Goal: Task Accomplishment & Management: Manage account settings

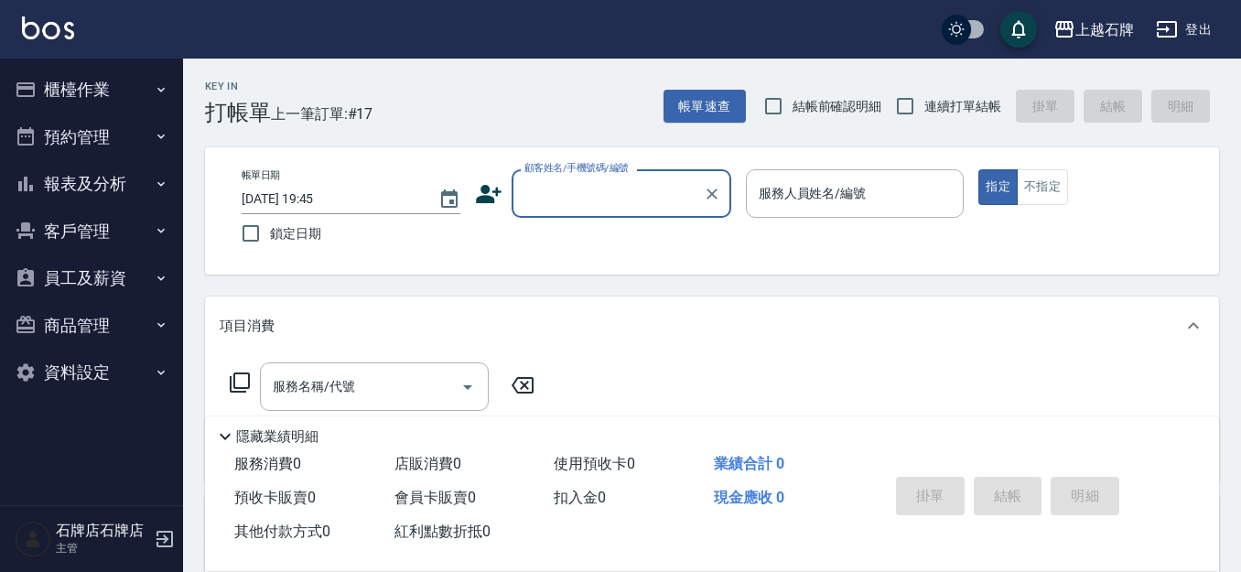
click at [504, 220] on div "帳單日期 [DATE] 19:45 鎖定日期 顧客姓名/手機號碼/編號 顧客姓名/手機號碼/編號 服務人員姓名/編號 服務人員姓名/編號 指定 不指定" at bounding box center [712, 210] width 970 height 83
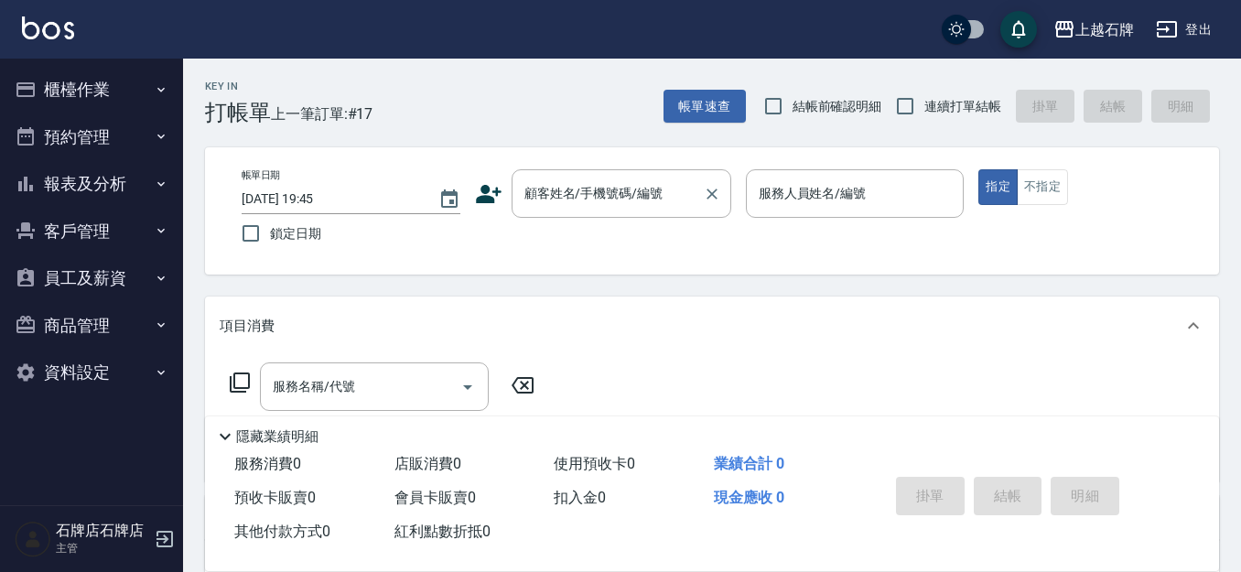
drag, startPoint x: 537, startPoint y: 211, endPoint x: 621, endPoint y: 179, distance: 88.9
click at [541, 211] on div "顧客姓名/手機號碼/編號" at bounding box center [622, 193] width 220 height 49
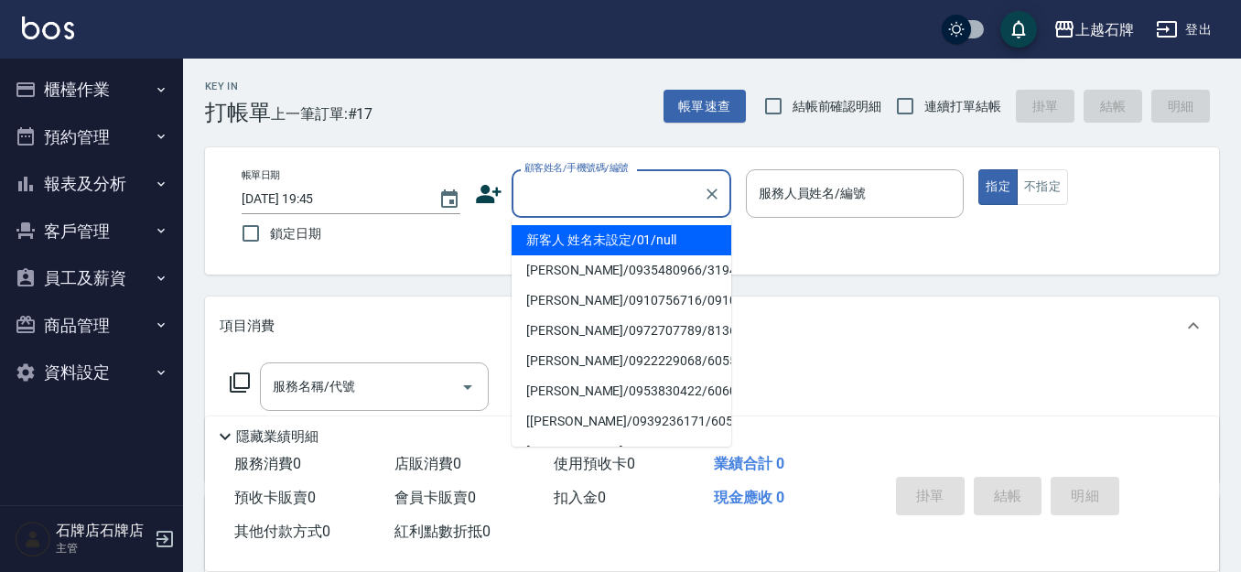
click at [677, 231] on li "新客人 姓名未設定/01/null" at bounding box center [622, 240] width 220 height 30
type input "新客人 姓名未設定/01/null"
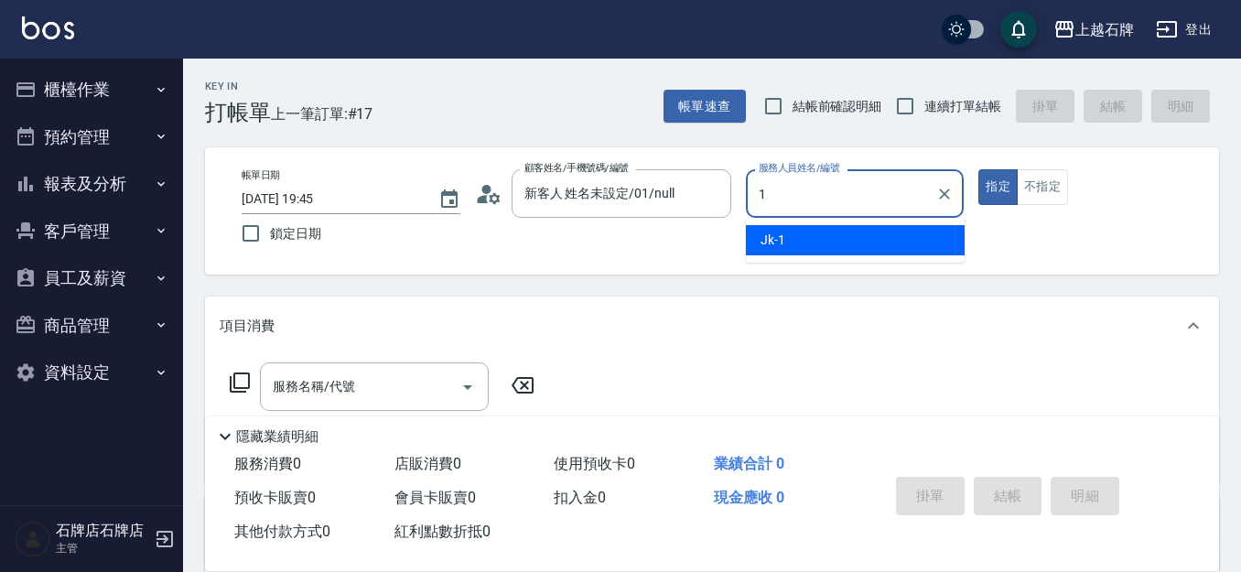
click at [837, 251] on div "Jk -1" at bounding box center [855, 240] width 219 height 30
type input "Jk-1"
click at [443, 383] on input "服務名稱/代號" at bounding box center [360, 387] width 185 height 32
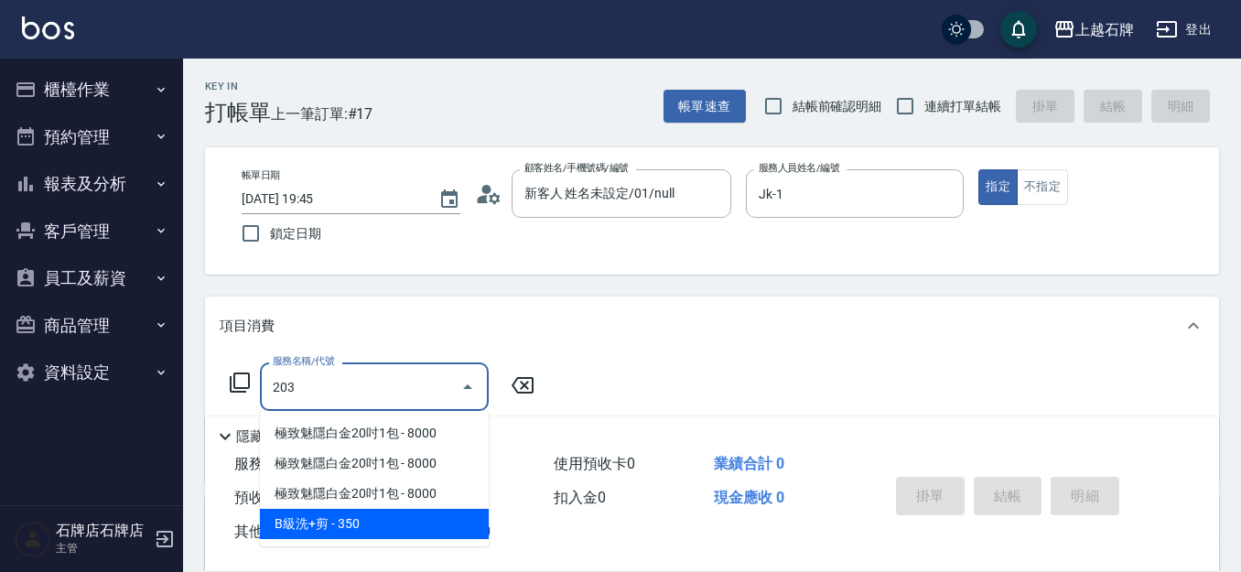
drag, startPoint x: 376, startPoint y: 530, endPoint x: 510, endPoint y: 459, distance: 151.1
click at [377, 530] on span "B級洗+剪 - 350" at bounding box center [374, 524] width 229 height 30
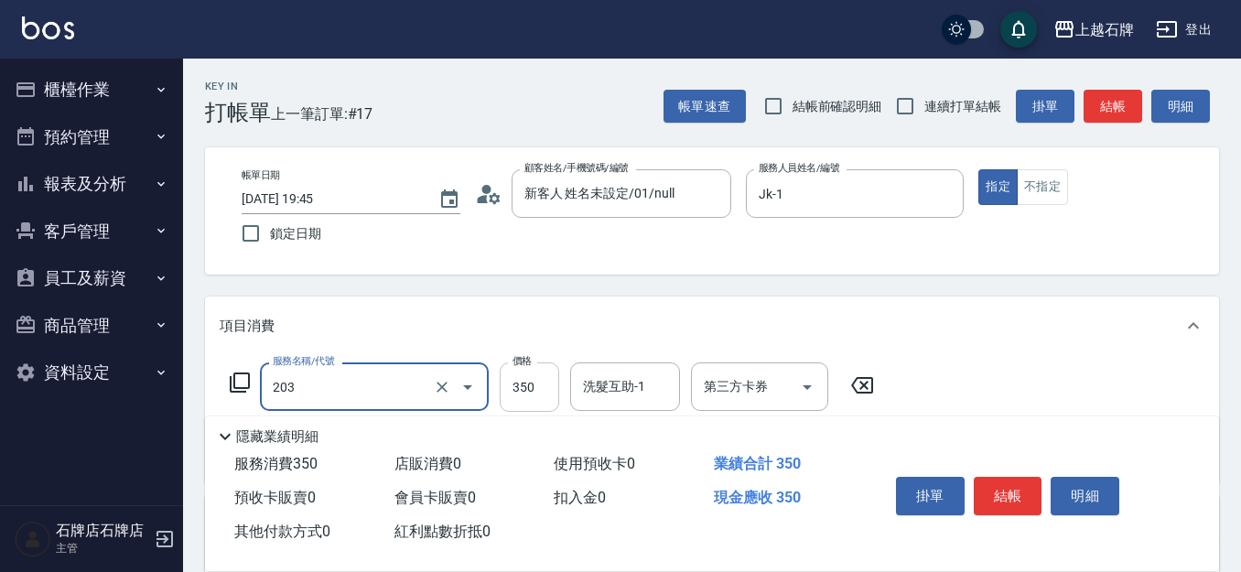
click at [508, 398] on input "350" at bounding box center [529, 386] width 59 height 49
type input "B級洗+剪(203)"
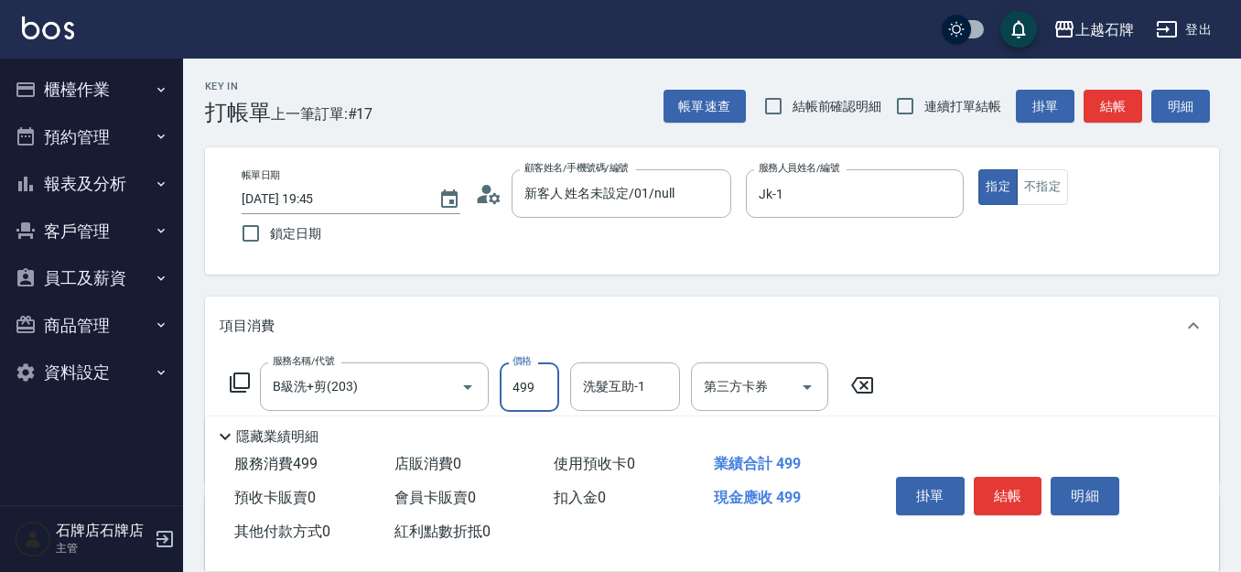
type input "499"
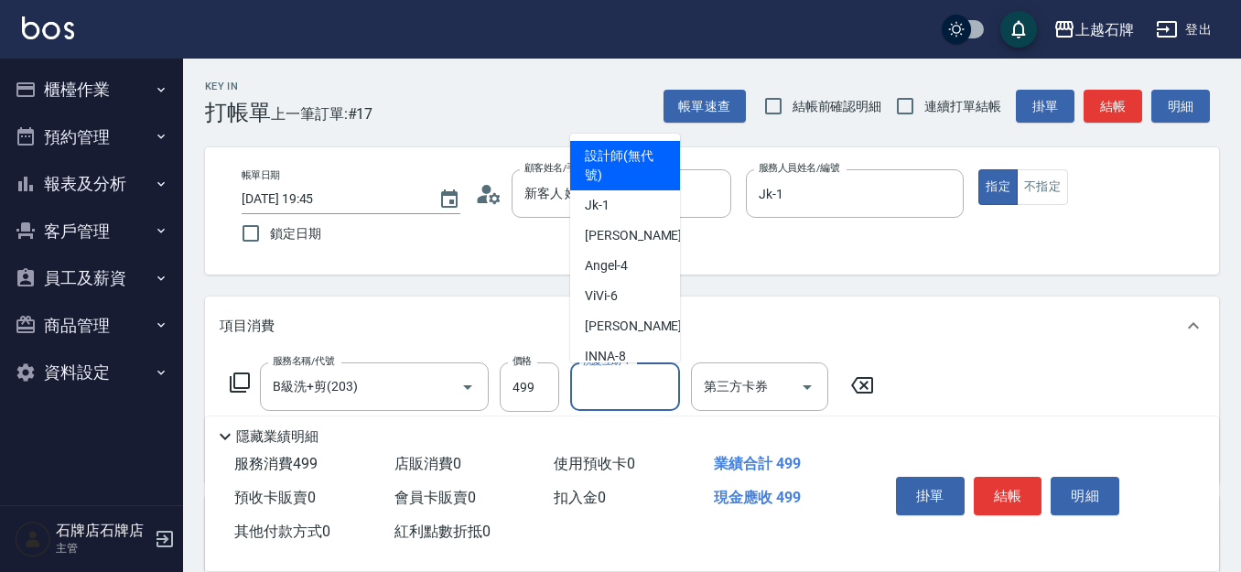
click at [610, 379] on div "洗髮互助-1 洗髮互助-1" at bounding box center [625, 386] width 110 height 49
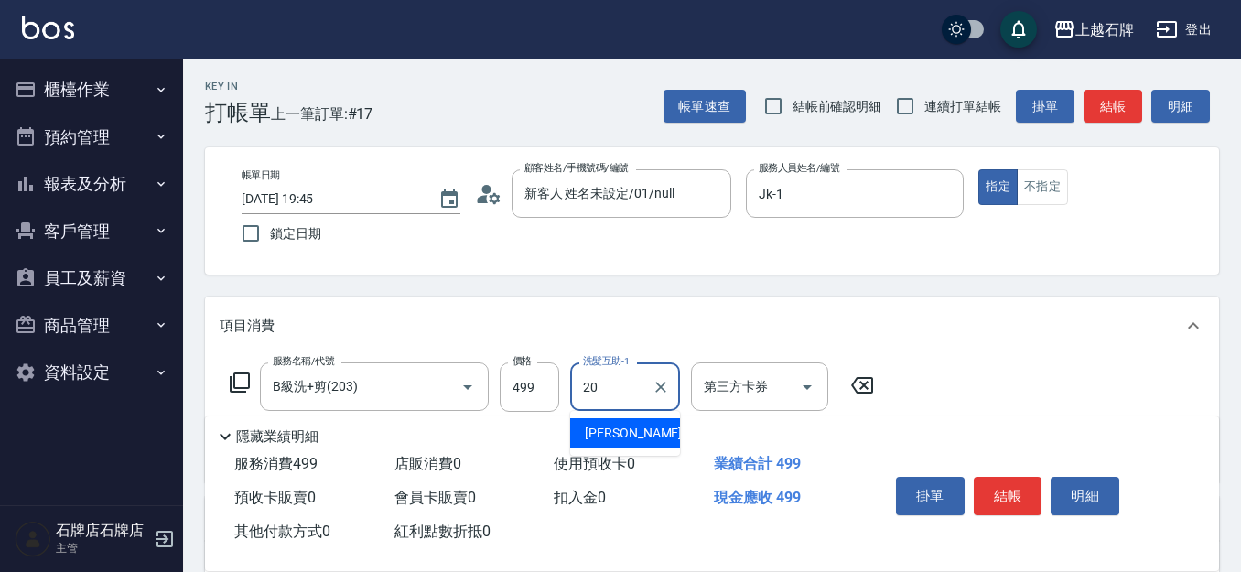
click at [629, 436] on div "[PERSON_NAME] -20" at bounding box center [625, 433] width 110 height 30
type input "[PERSON_NAME]-20"
click at [610, 94] on div "Key In 打帳單 上一筆訂單:#17 帳單速查 結帳前確認明細 連續打單結帳 掛單 結帳 明細" at bounding box center [701, 92] width 1036 height 67
drag, startPoint x: 610, startPoint y: 94, endPoint x: 576, endPoint y: 93, distance: 33.9
click at [576, 97] on div "Key In 打帳單 上一筆訂單:#17 帳單速查 結帳前確認明細 連續打單結帳 掛單 結帳 明細" at bounding box center [701, 92] width 1036 height 67
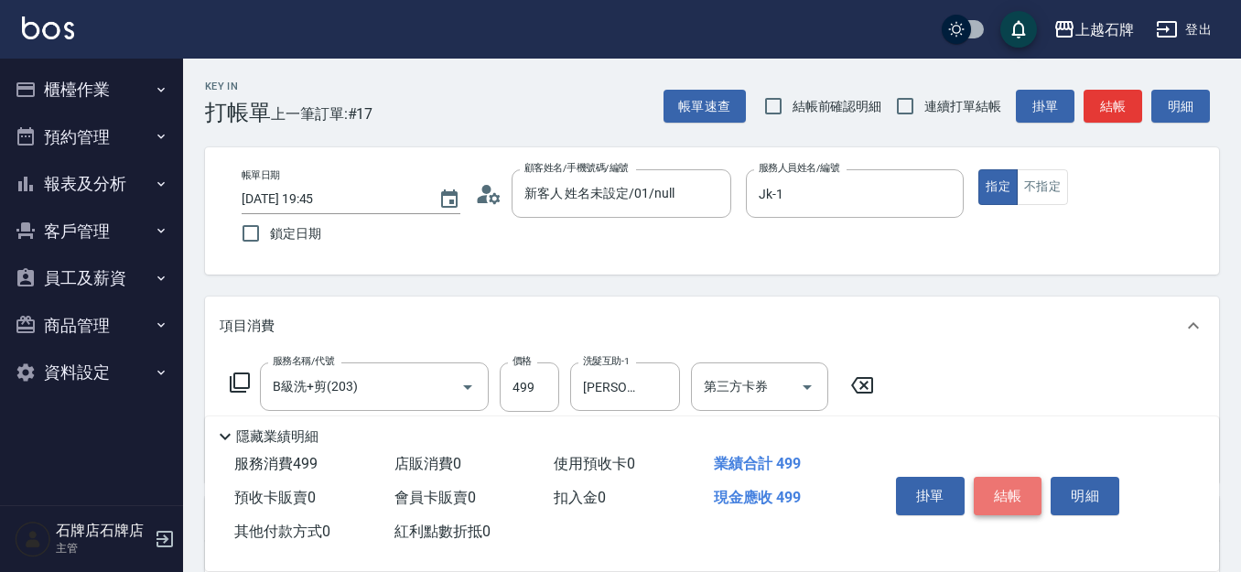
click at [997, 487] on button "結帳" at bounding box center [1008, 496] width 69 height 38
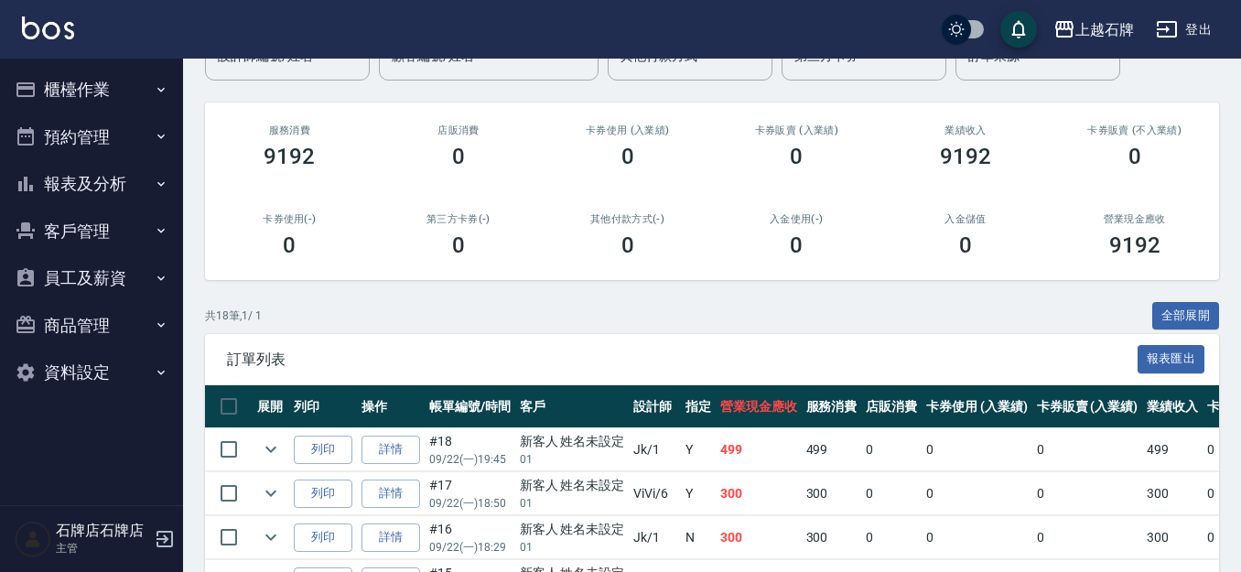
scroll to position [183, 0]
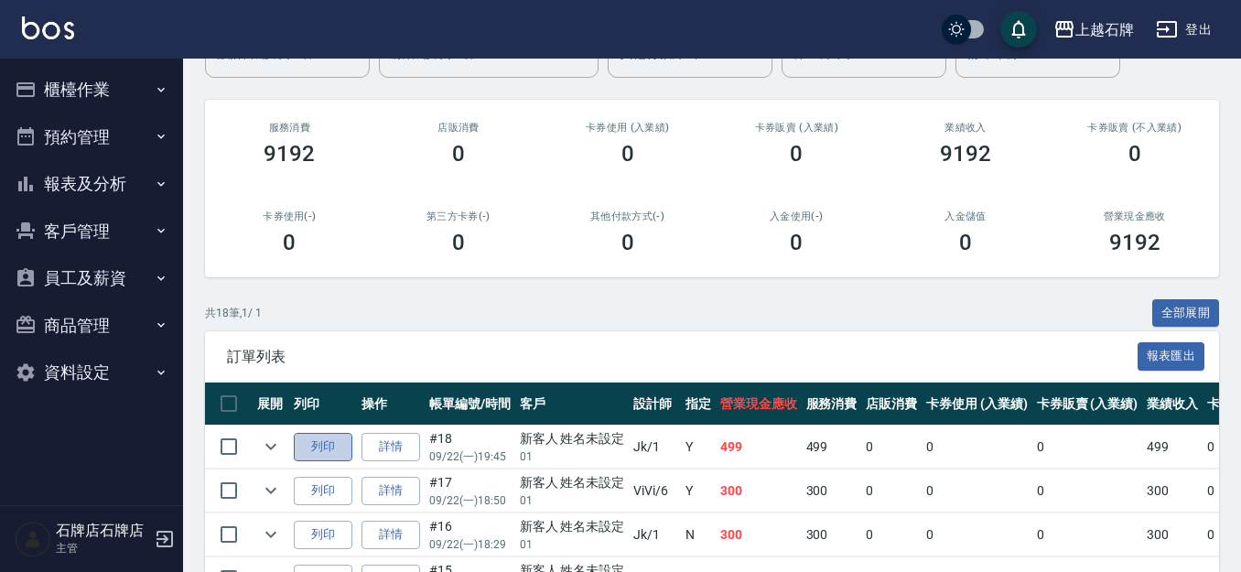
click at [319, 451] on button "列印" at bounding box center [323, 447] width 59 height 28
click at [130, 180] on button "報表及分析" at bounding box center [91, 184] width 168 height 48
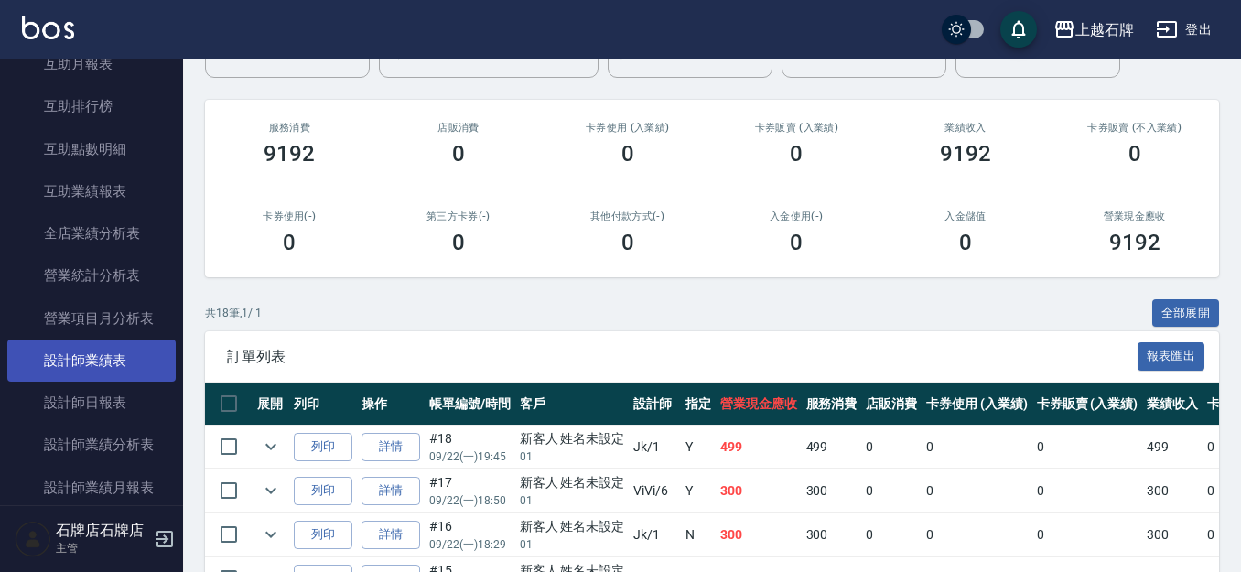
scroll to position [458, 0]
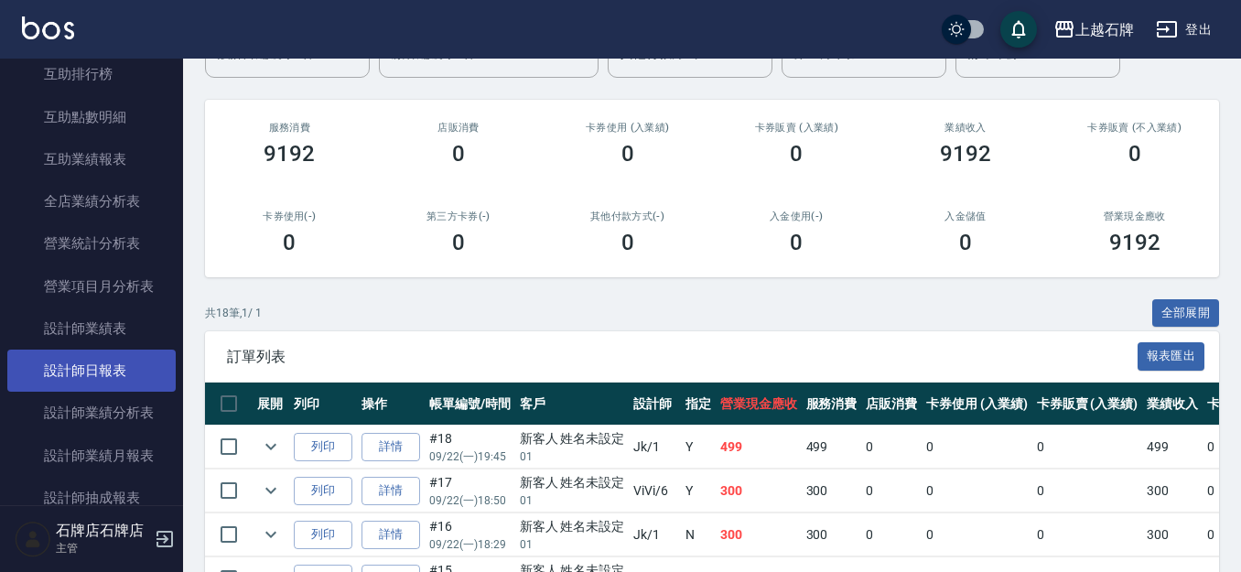
click at [111, 357] on link "設計師日報表" at bounding box center [91, 371] width 168 height 42
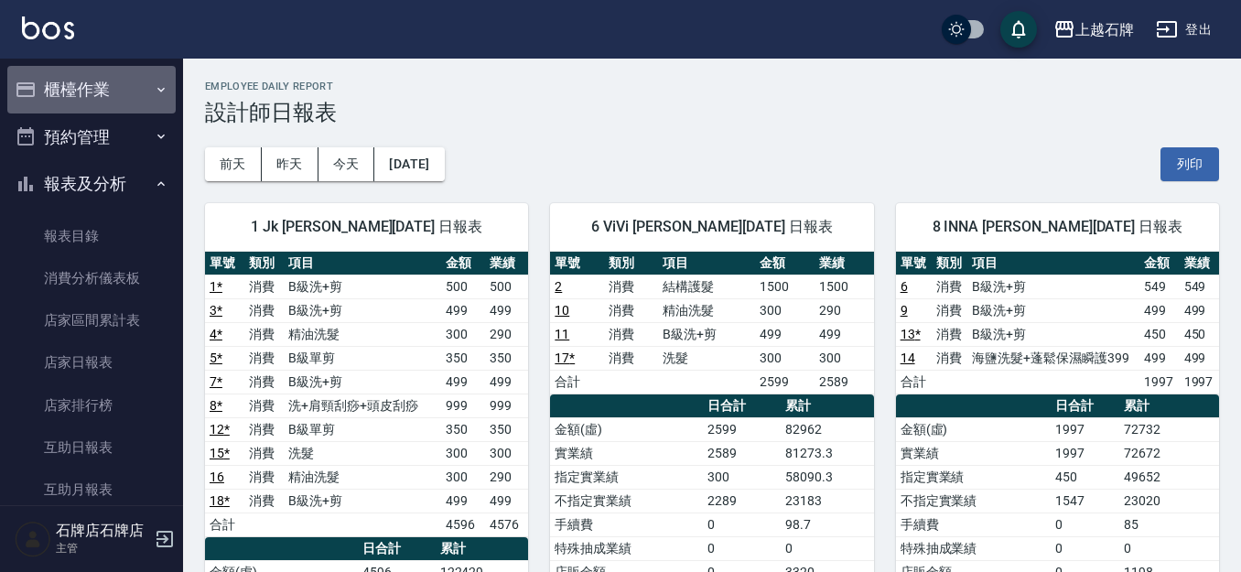
drag, startPoint x: 118, startPoint y: 99, endPoint x: 124, endPoint y: 106, distance: 9.7
click at [119, 98] on button "櫃檯作業" at bounding box center [91, 90] width 168 height 48
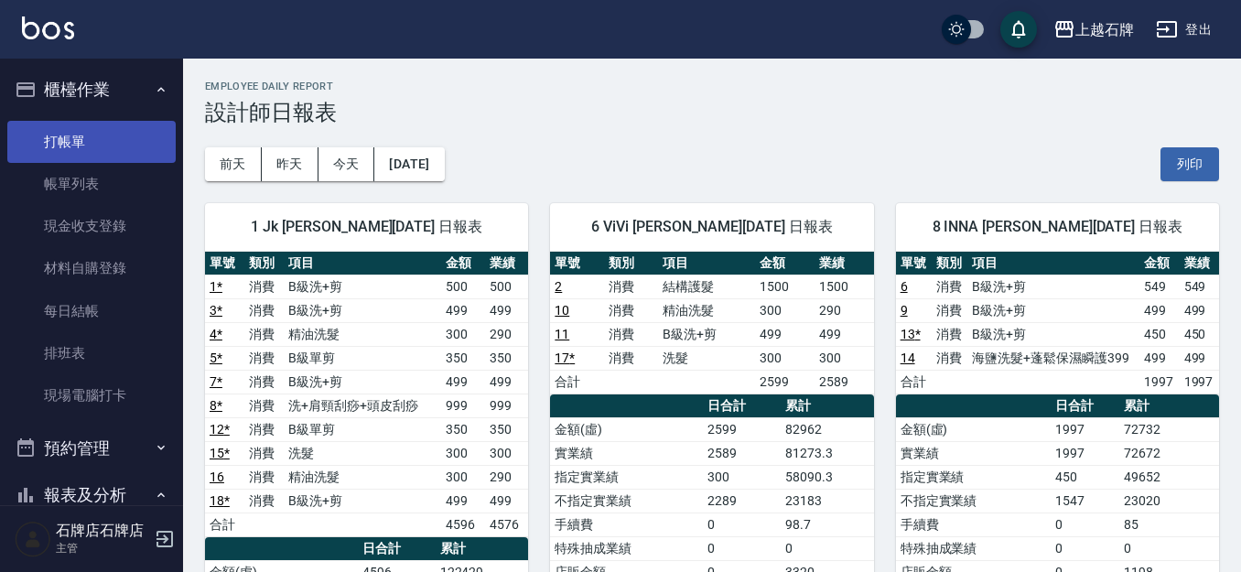
click at [81, 133] on link "打帳單" at bounding box center [91, 142] width 168 height 42
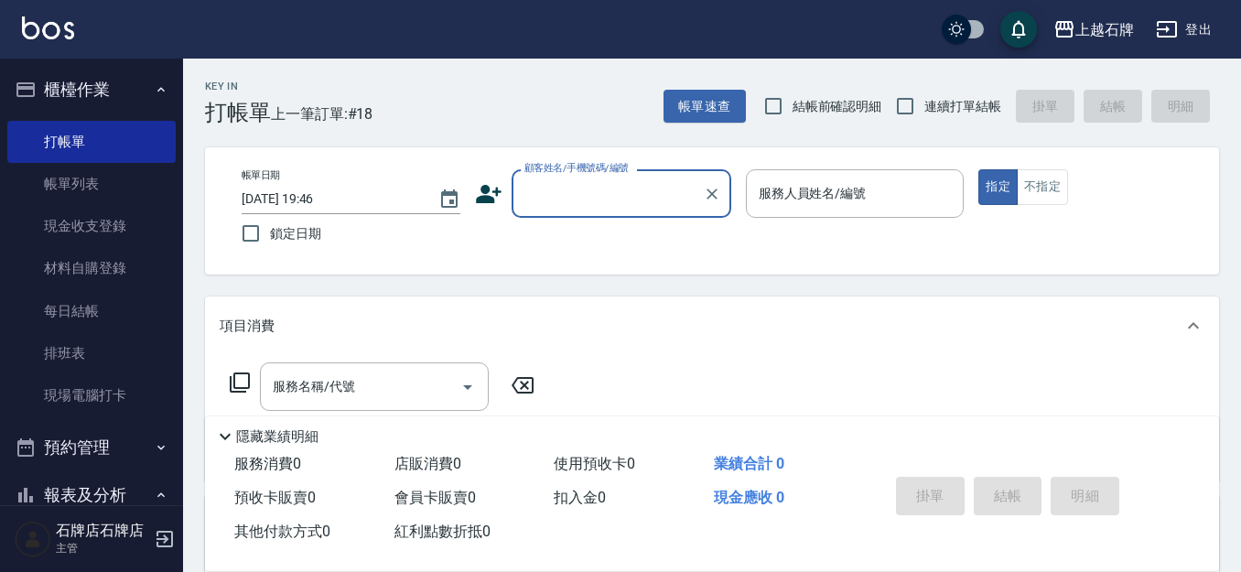
click at [651, 181] on input "顧客姓名/手機號碼/編號" at bounding box center [608, 194] width 176 height 32
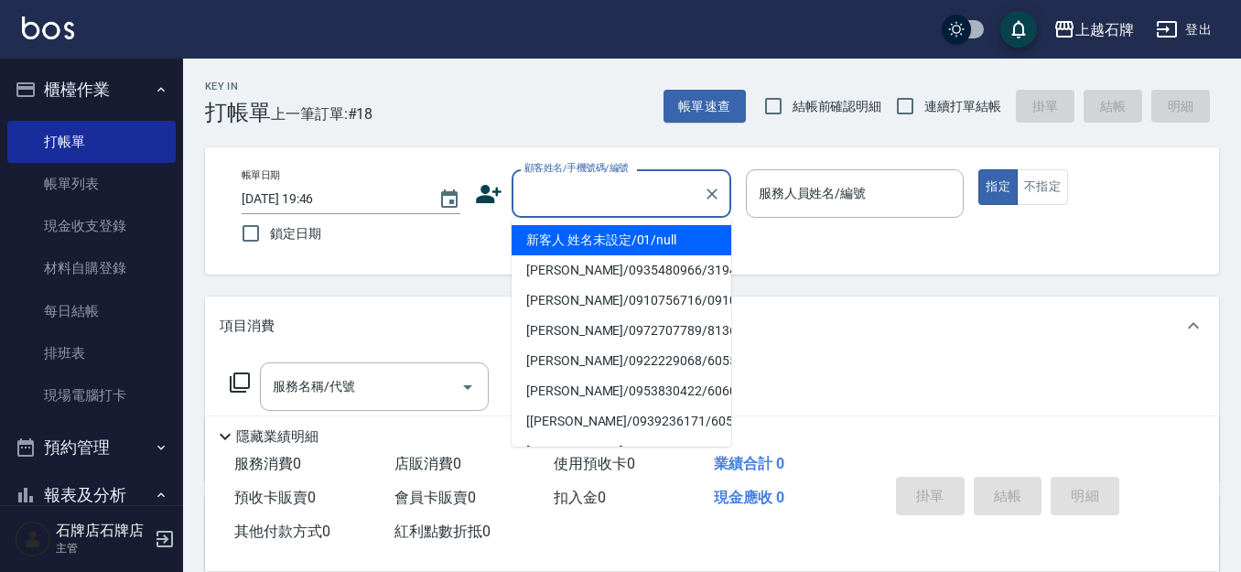
drag, startPoint x: 669, startPoint y: 235, endPoint x: 885, endPoint y: 231, distance: 216.0
click at [672, 234] on li "新客人 姓名未設定/01/null" at bounding box center [622, 240] width 220 height 30
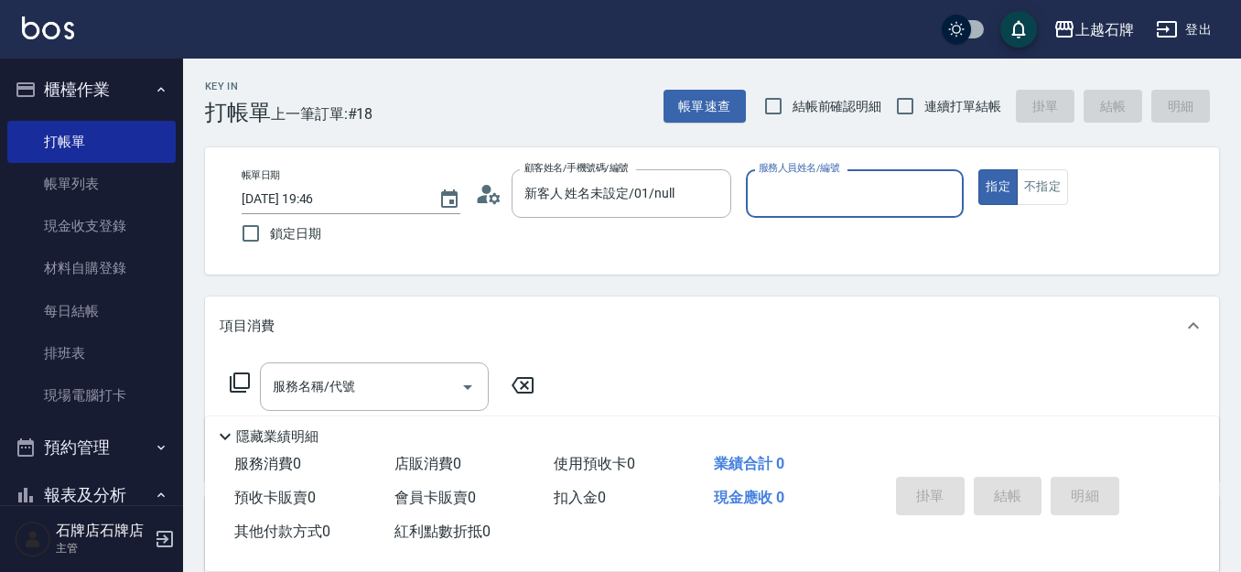
type input "新客人 姓名未設定/01/null"
click at [879, 232] on div "Jk -1" at bounding box center [855, 240] width 219 height 30
type input "Jk-1"
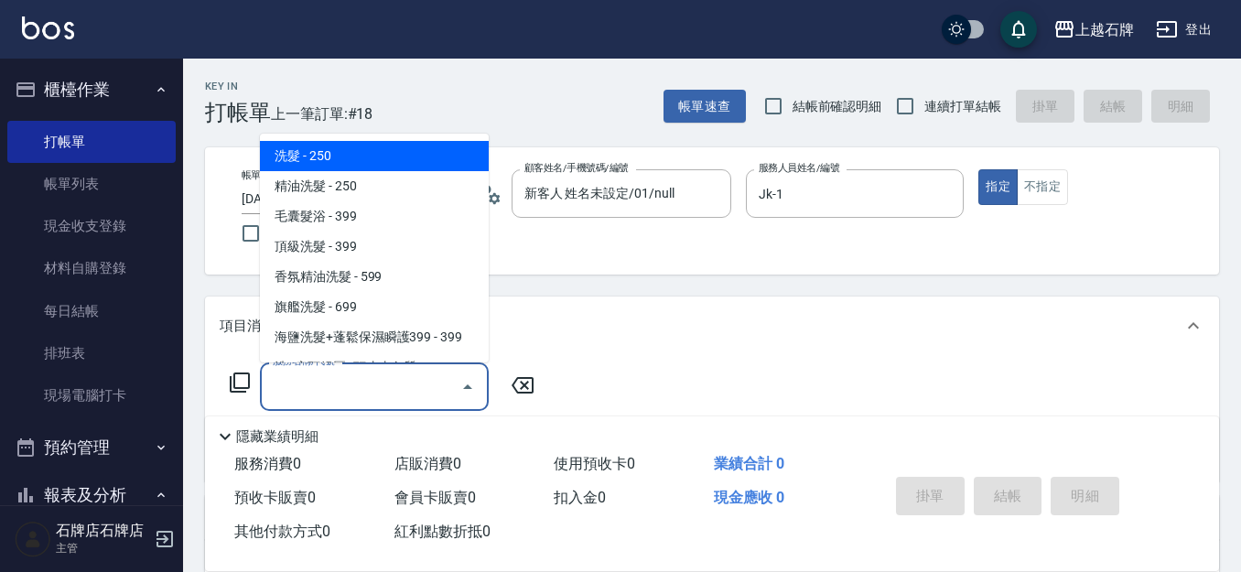
click at [373, 390] on input "服務名稱/代號" at bounding box center [360, 387] width 185 height 32
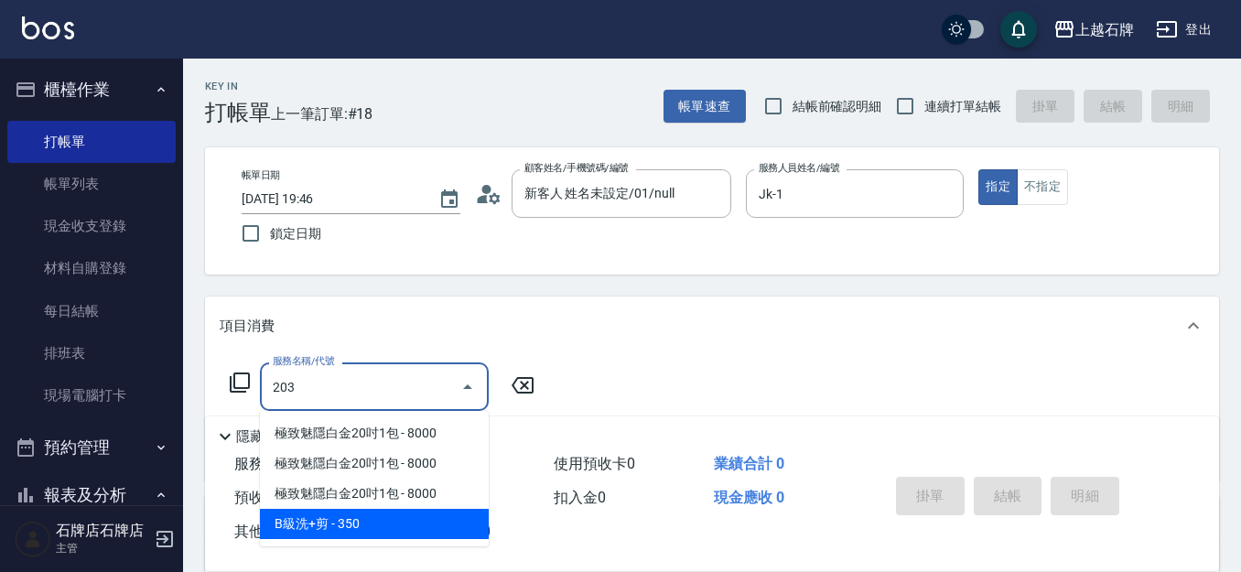
drag, startPoint x: 402, startPoint y: 525, endPoint x: 549, endPoint y: 461, distance: 160.7
click at [409, 524] on span "B級洗+剪 - 350" at bounding box center [374, 524] width 229 height 30
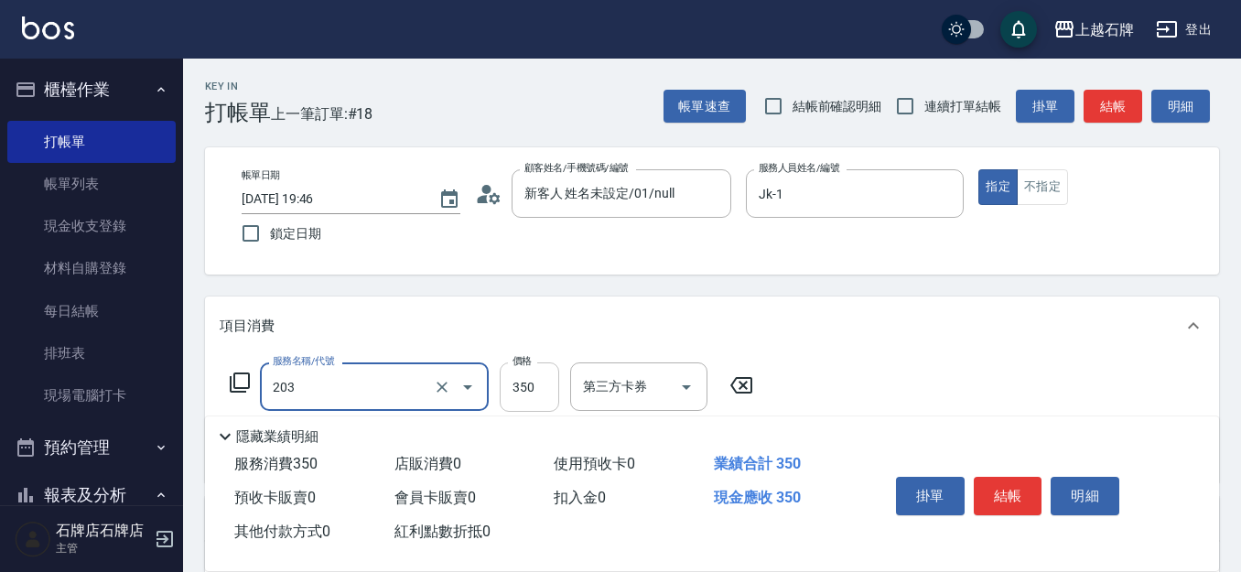
type input "B級洗+剪(203)"
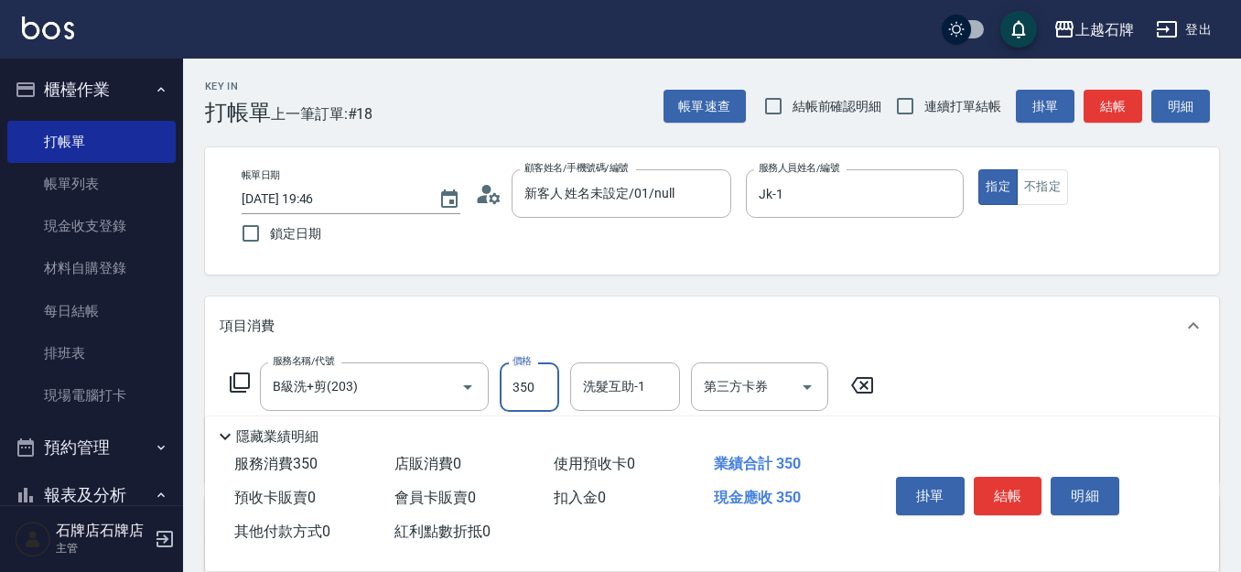
click at [532, 394] on input "350" at bounding box center [529, 386] width 59 height 49
type input "499"
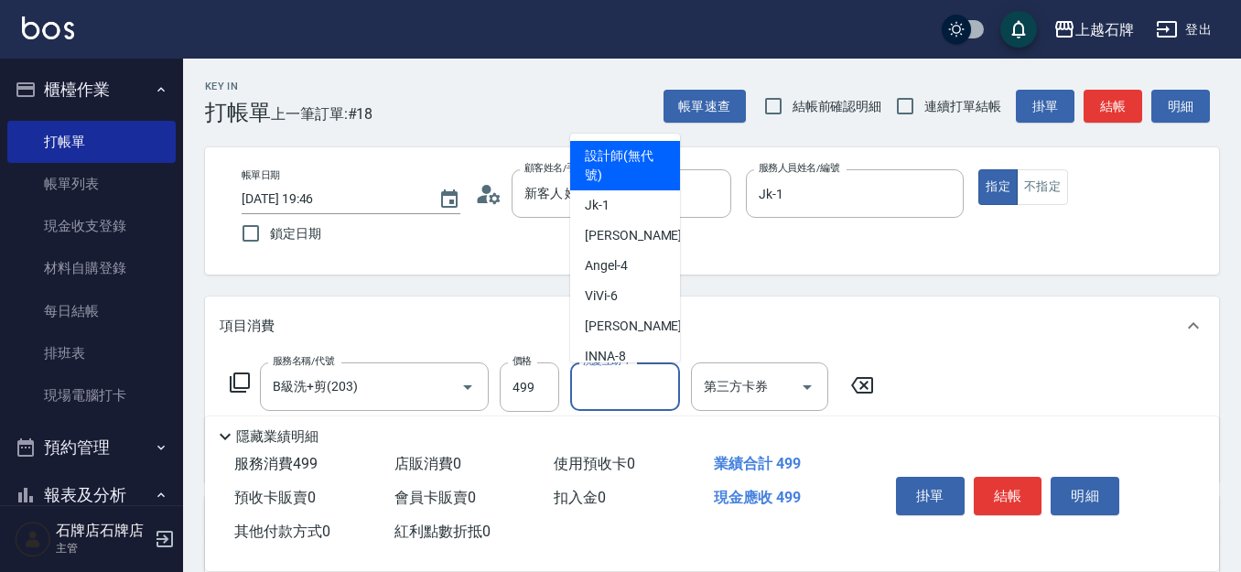
click at [626, 397] on input "洗髮互助-1" at bounding box center [624, 387] width 93 height 32
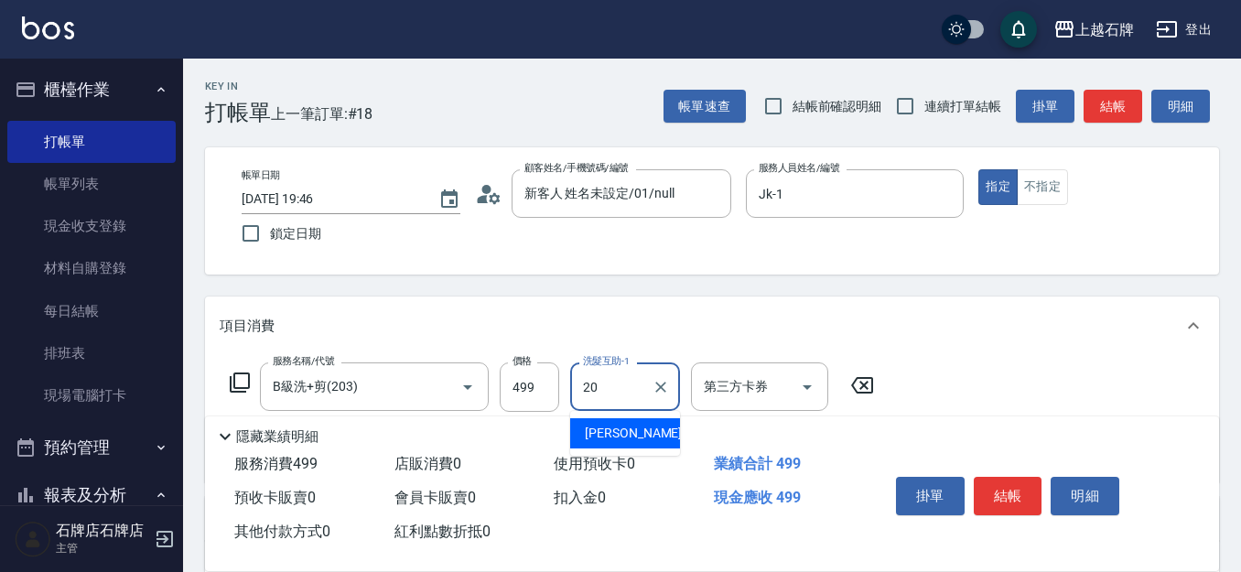
click at [642, 438] on div "[PERSON_NAME] -20" at bounding box center [625, 433] width 110 height 30
type input "[PERSON_NAME]-20"
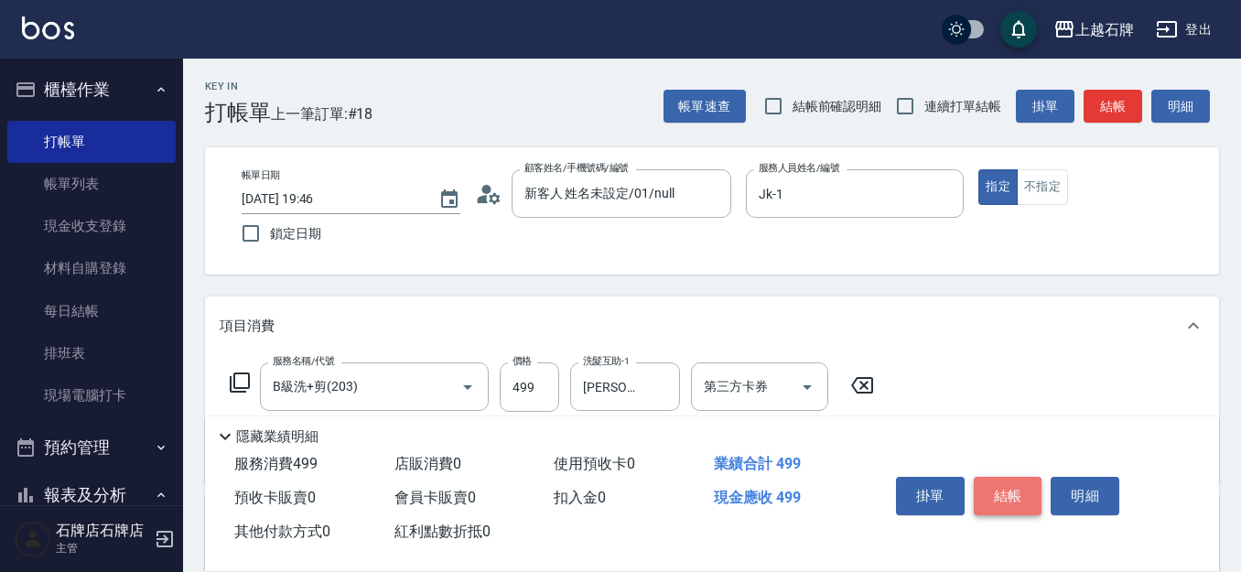
click at [1013, 500] on button "結帳" at bounding box center [1008, 496] width 69 height 38
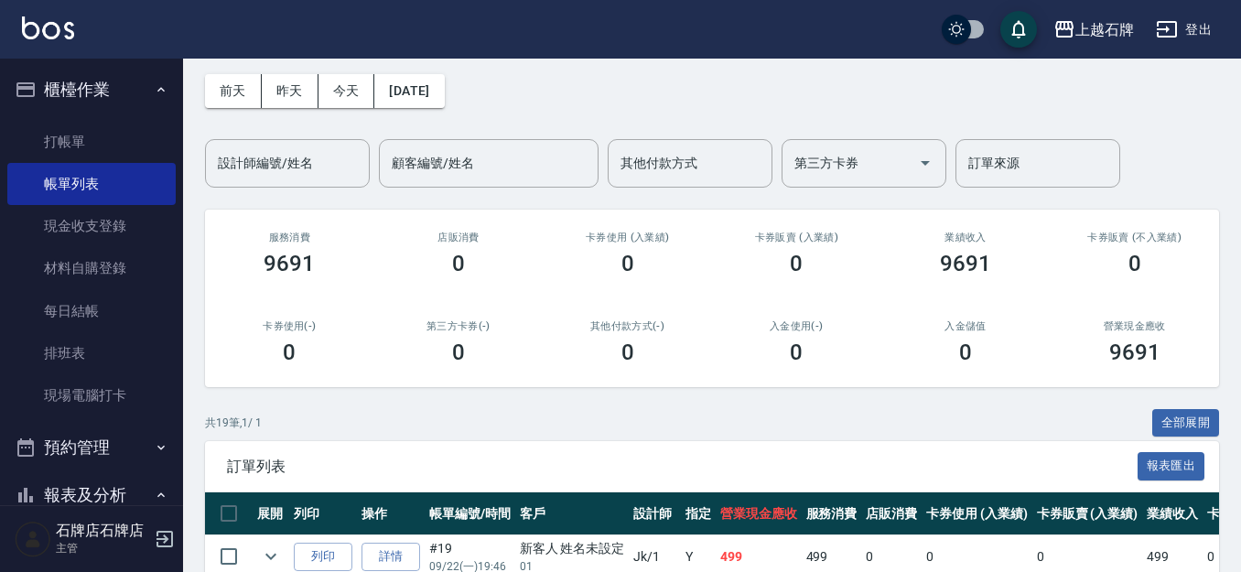
scroll to position [183, 0]
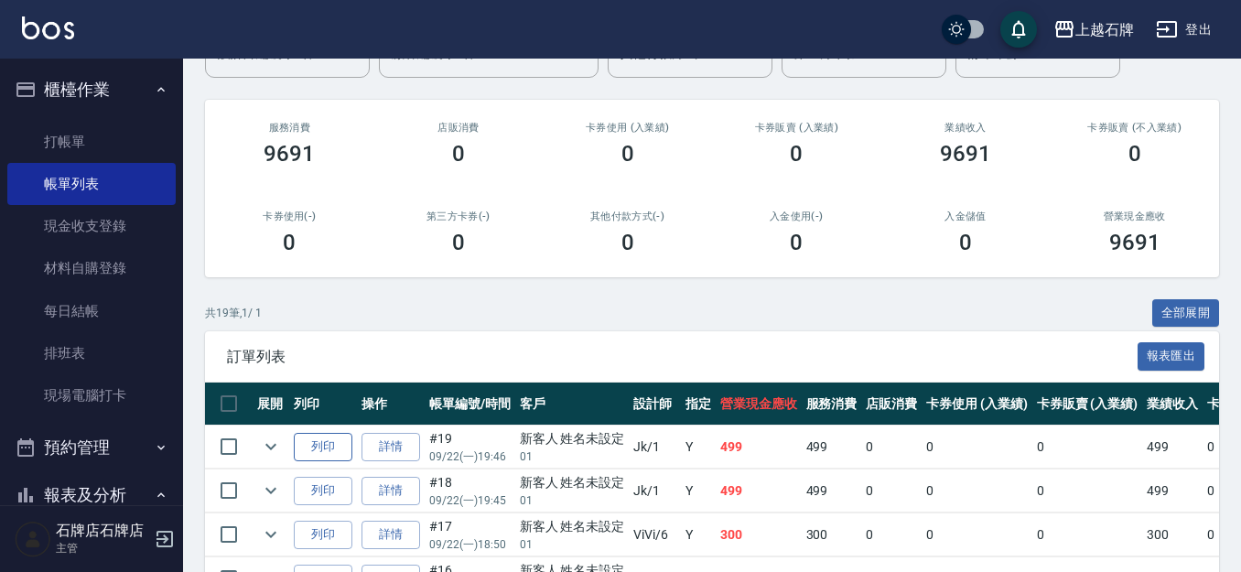
click at [326, 440] on button "列印" at bounding box center [323, 447] width 59 height 28
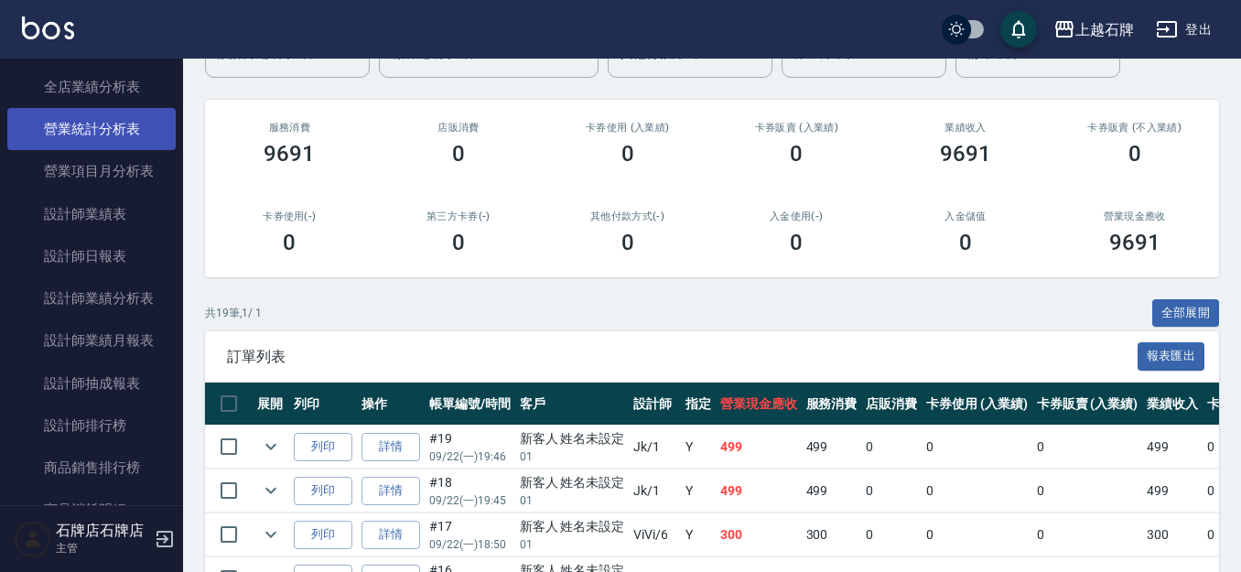
scroll to position [915, 0]
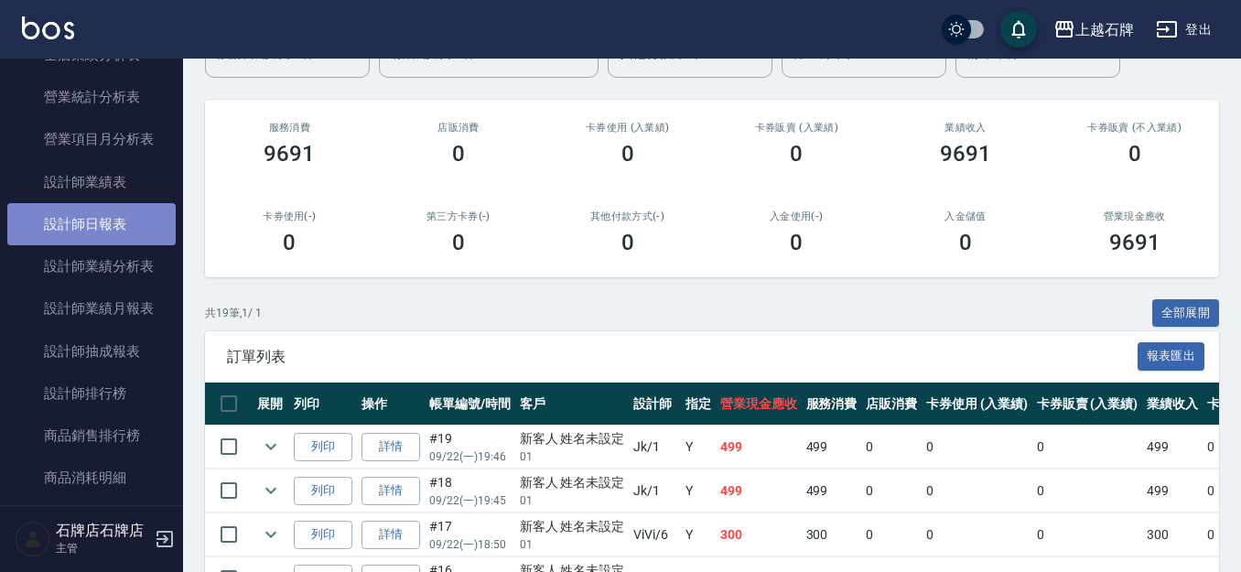
click at [155, 232] on link "設計師日報表" at bounding box center [91, 224] width 168 height 42
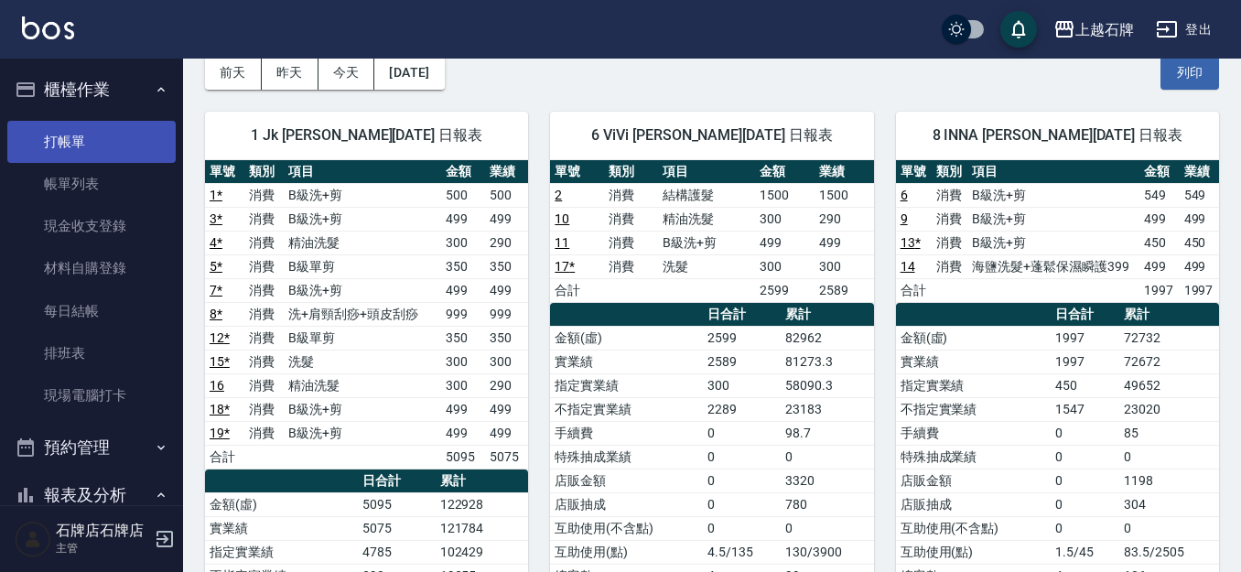
click at [105, 133] on link "打帳單" at bounding box center [91, 142] width 168 height 42
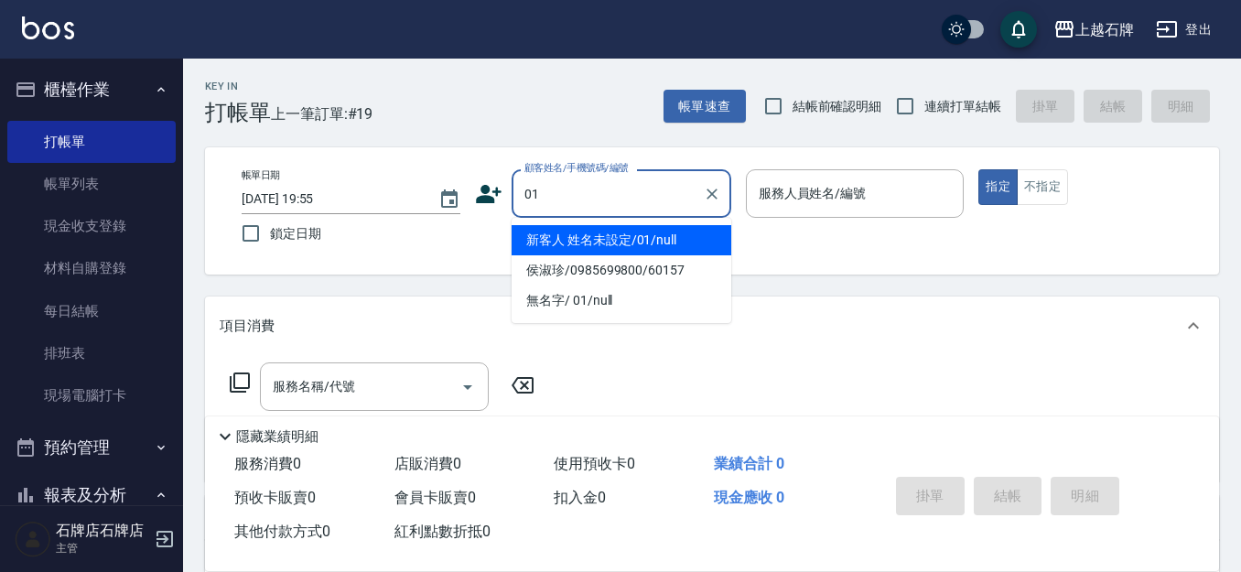
type input "新客人 姓名未設定/01/null"
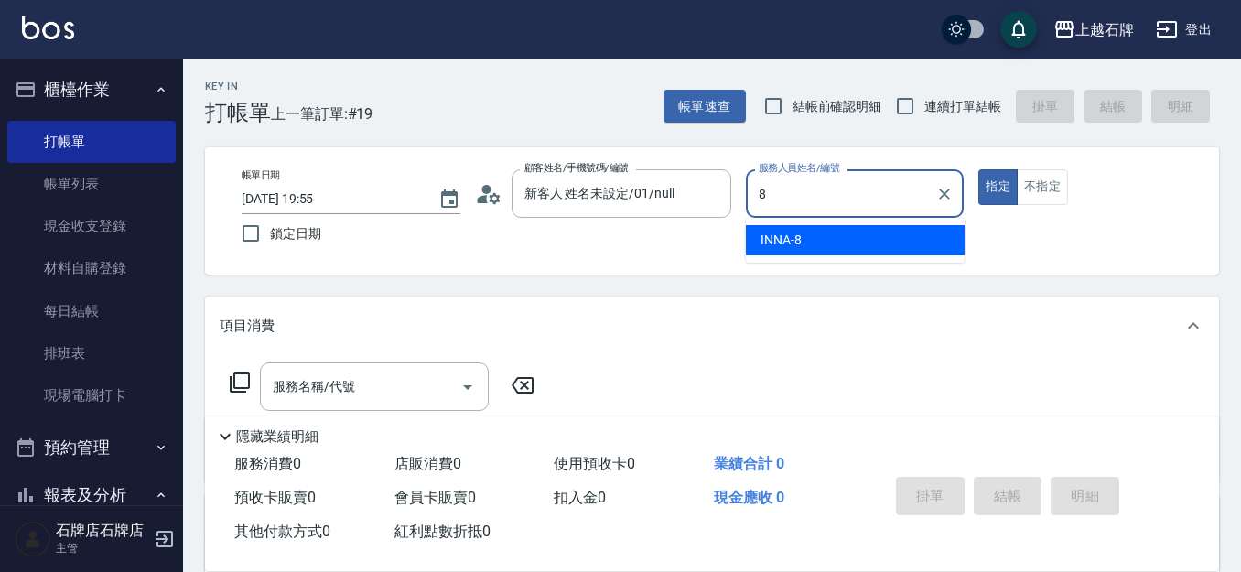
type input "INNA-8"
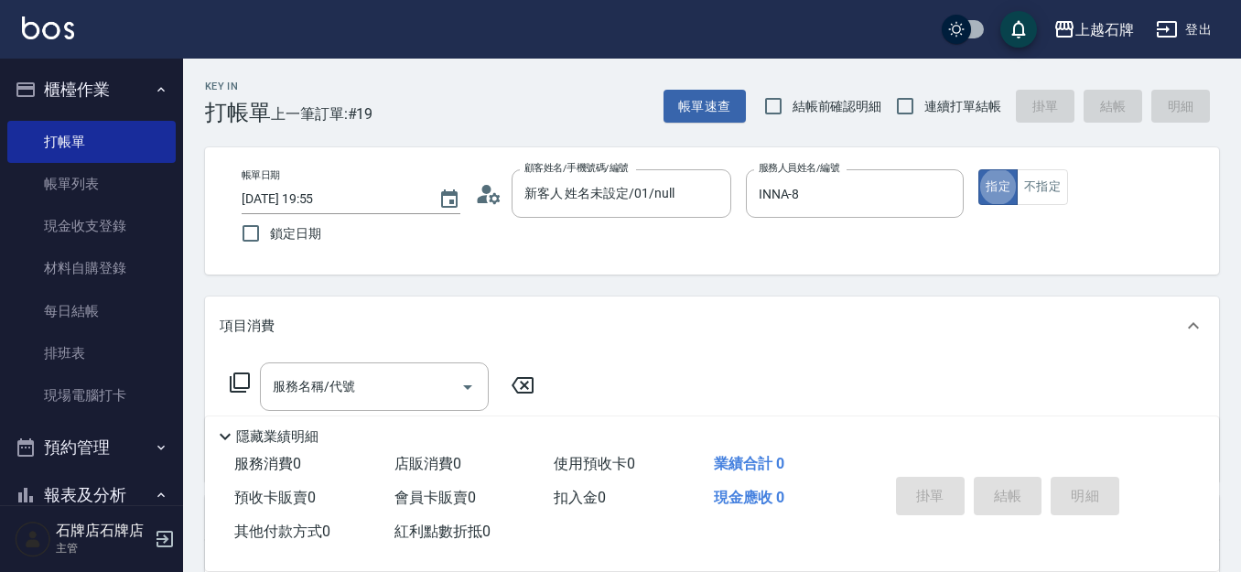
type button "true"
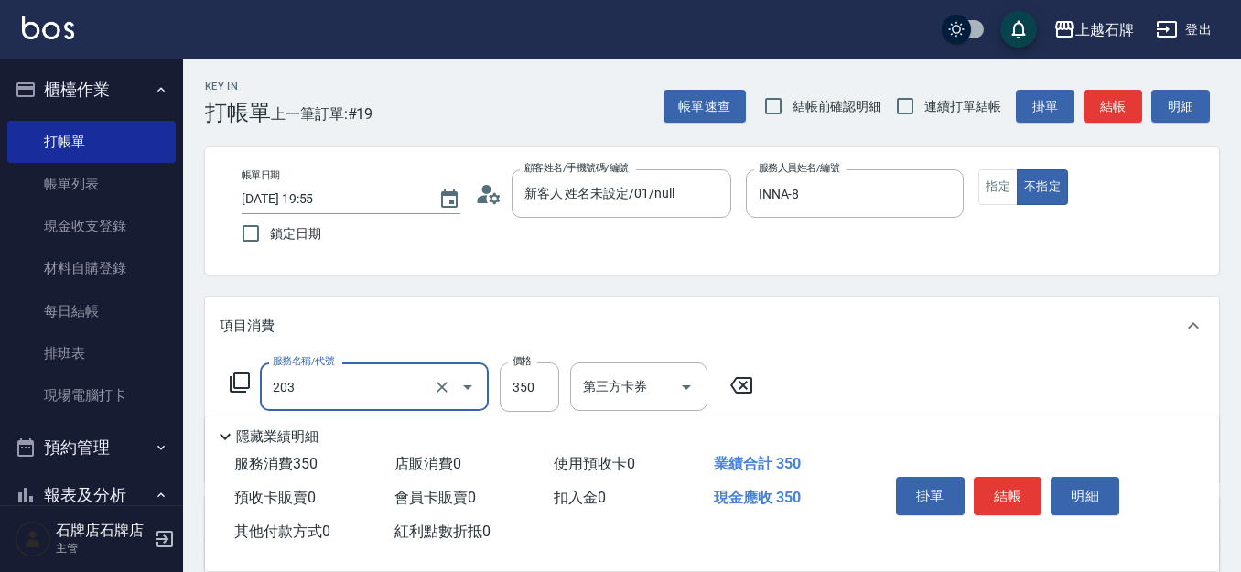
type input "B級洗+剪(203)"
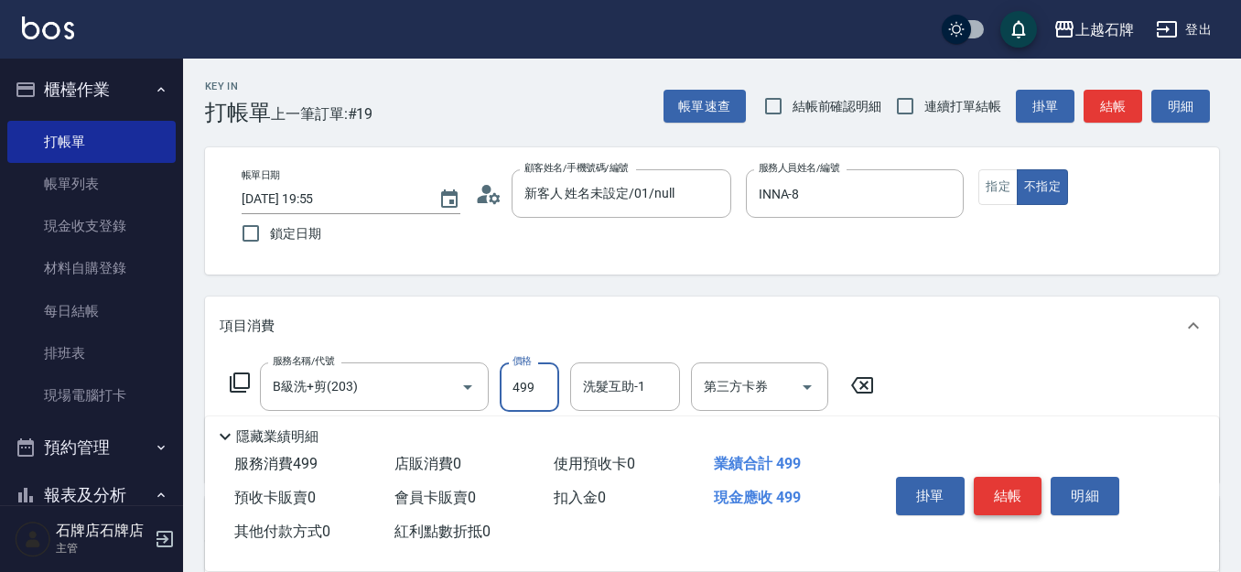
type input "499"
click at [1010, 477] on button "結帳" at bounding box center [1008, 496] width 69 height 38
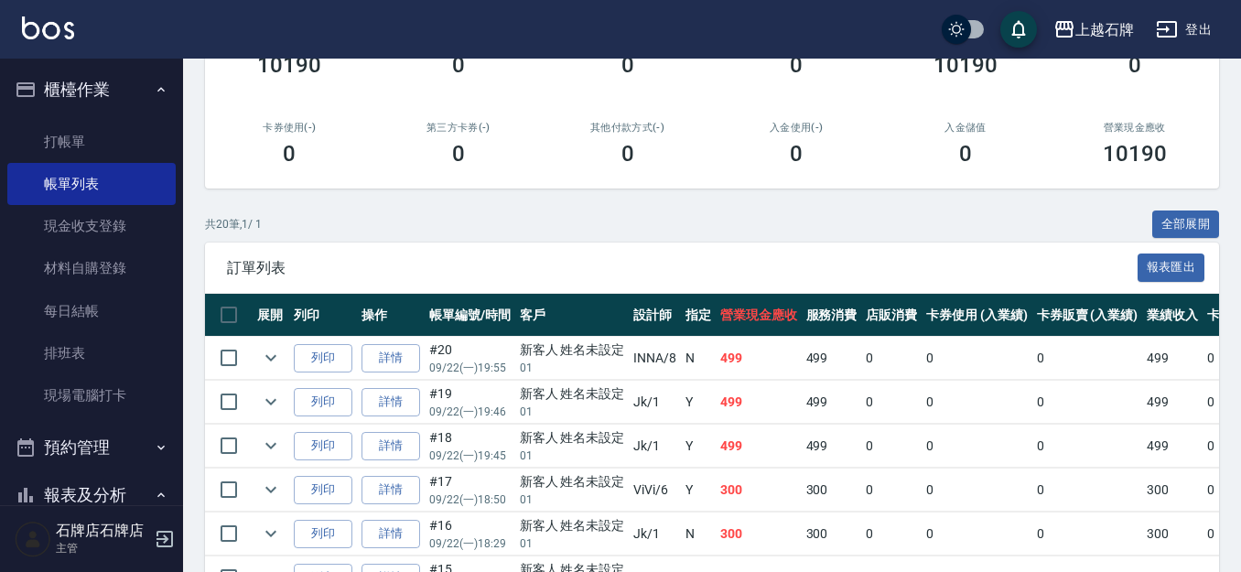
scroll to position [275, 0]
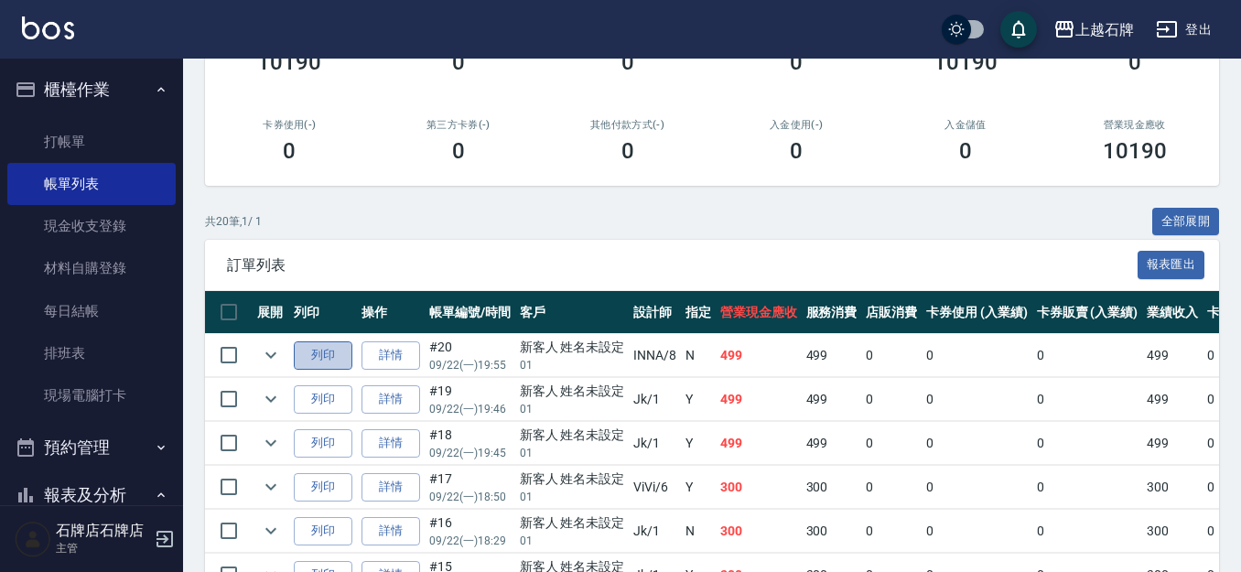
click at [335, 341] on button "列印" at bounding box center [323, 355] width 59 height 28
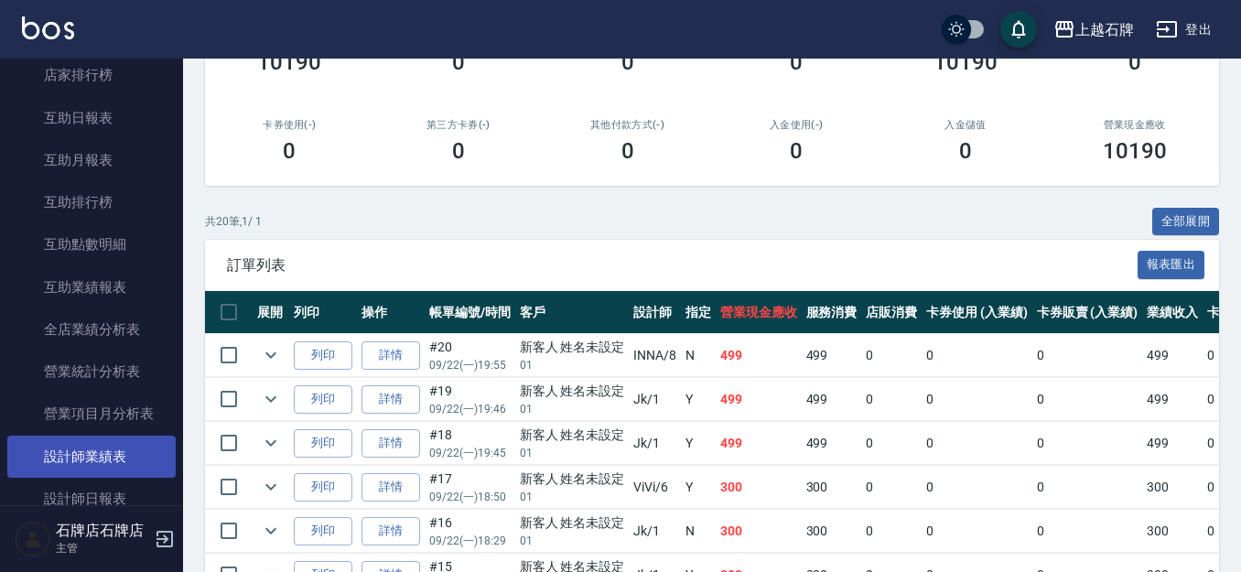
scroll to position [732, 0]
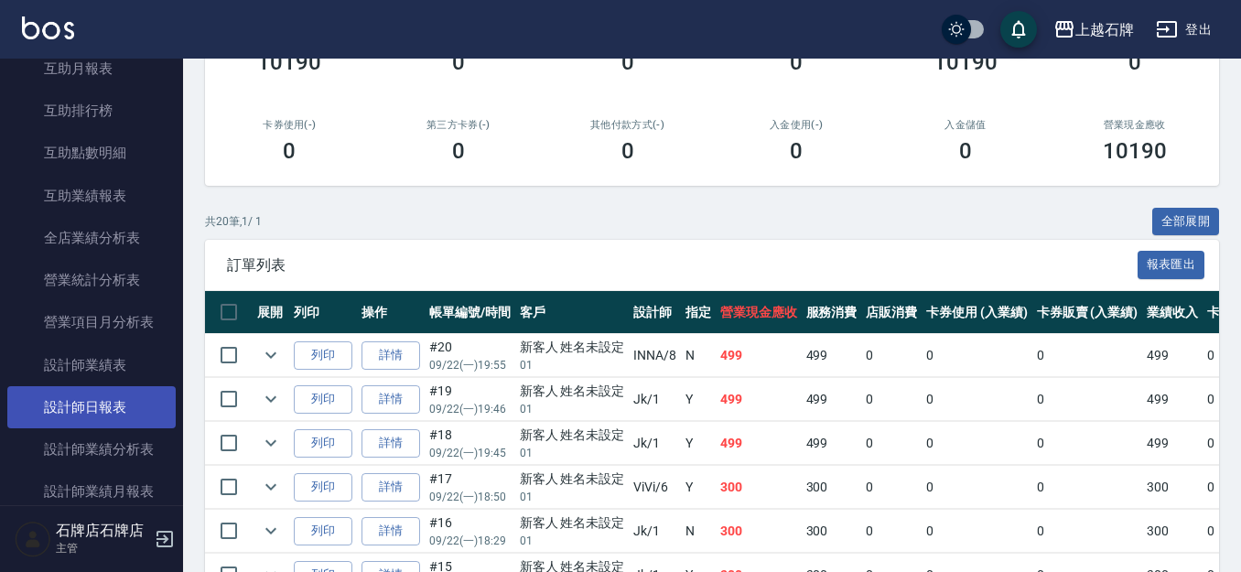
click at [119, 404] on link "設計師日報表" at bounding box center [91, 407] width 168 height 42
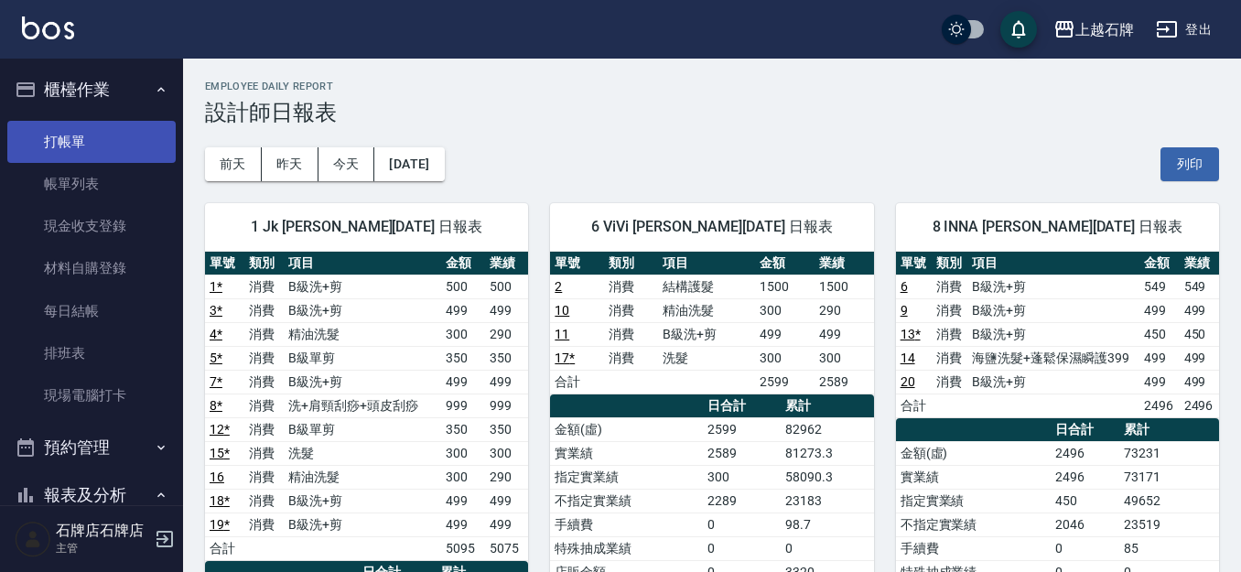
click at [59, 133] on link "打帳單" at bounding box center [91, 142] width 168 height 42
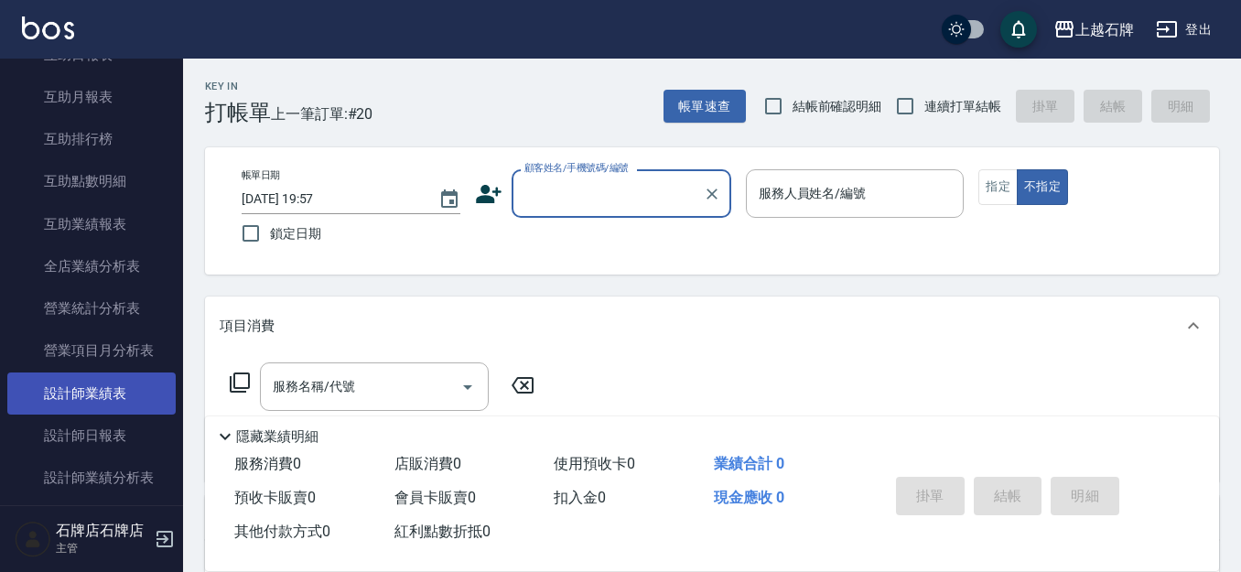
scroll to position [732, 0]
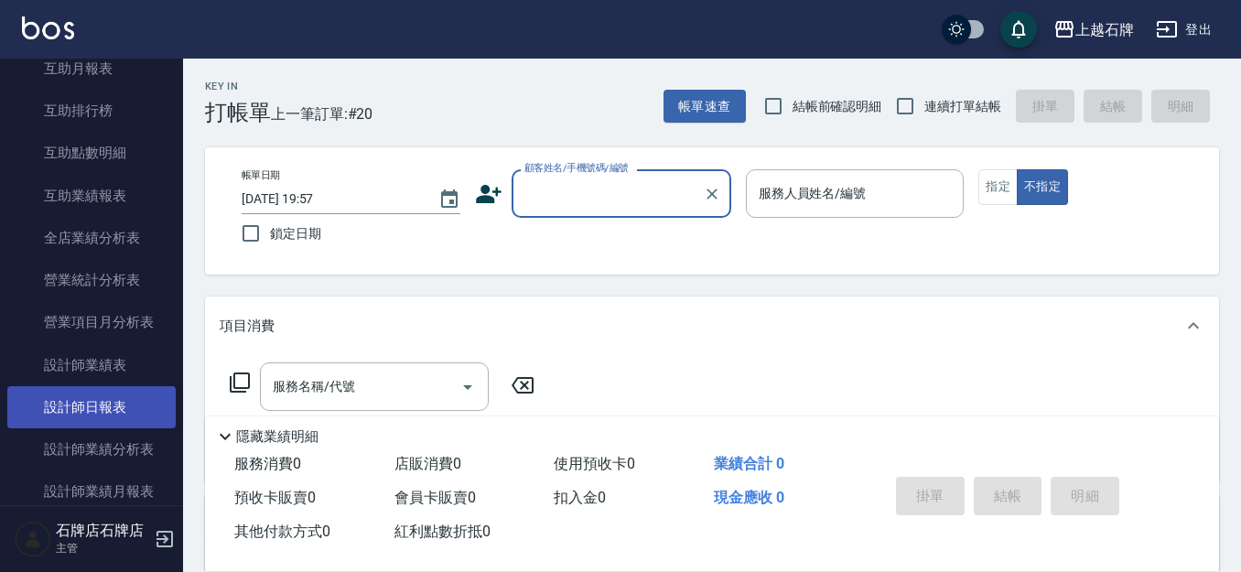
click at [147, 407] on link "設計師日報表" at bounding box center [91, 407] width 168 height 42
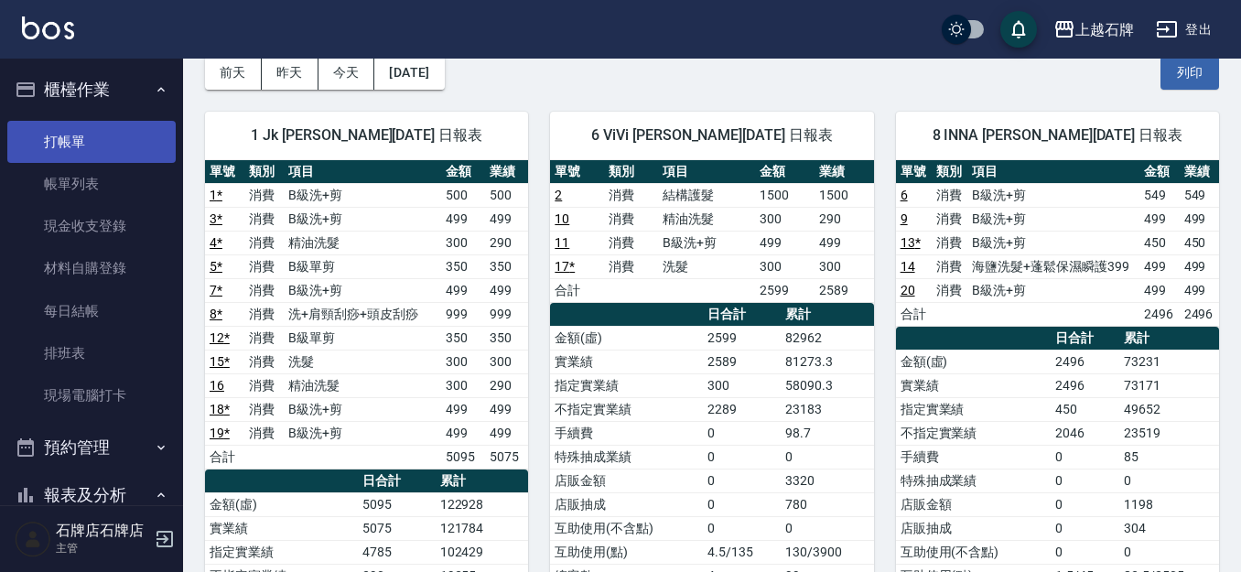
click at [51, 124] on link "打帳單" at bounding box center [91, 142] width 168 height 42
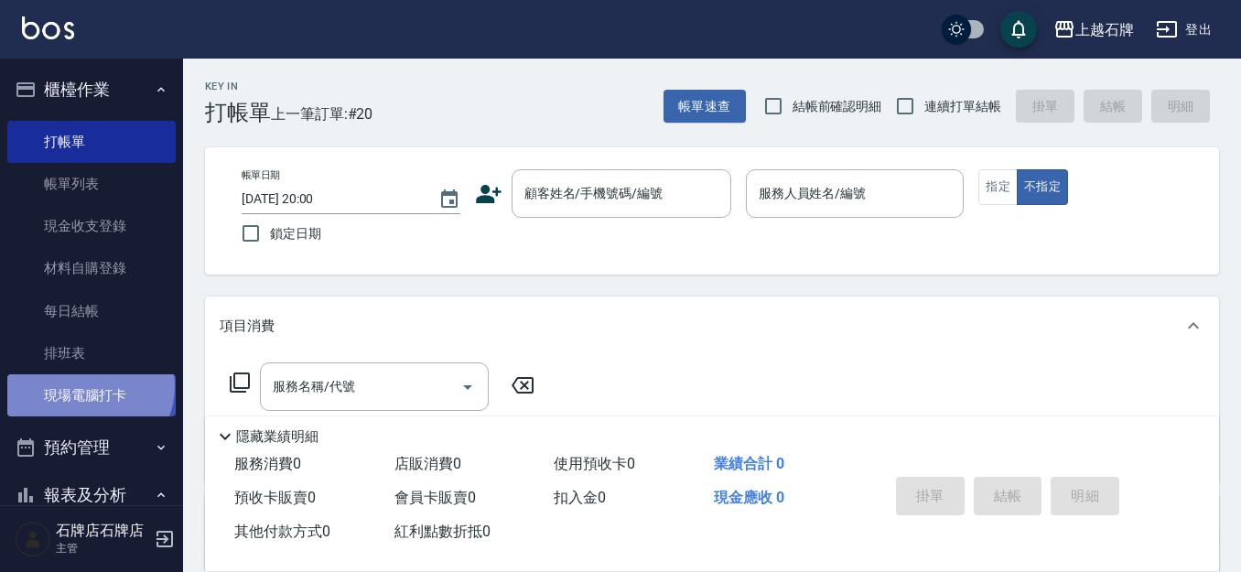
click at [88, 386] on link "現場電腦打卡" at bounding box center [91, 395] width 168 height 42
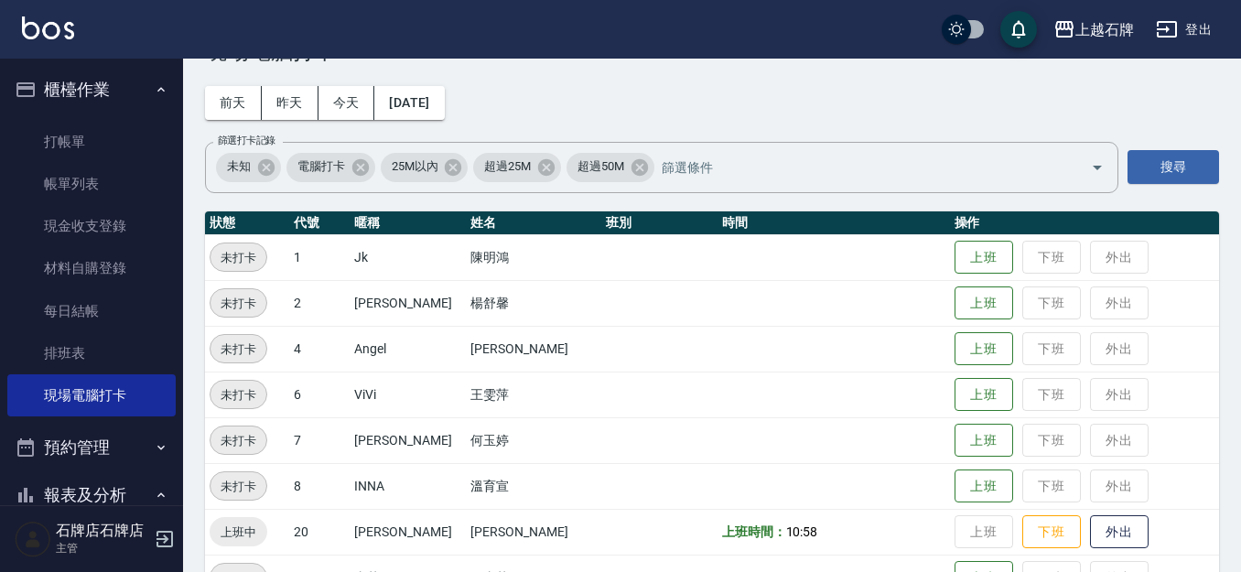
scroll to position [92, 0]
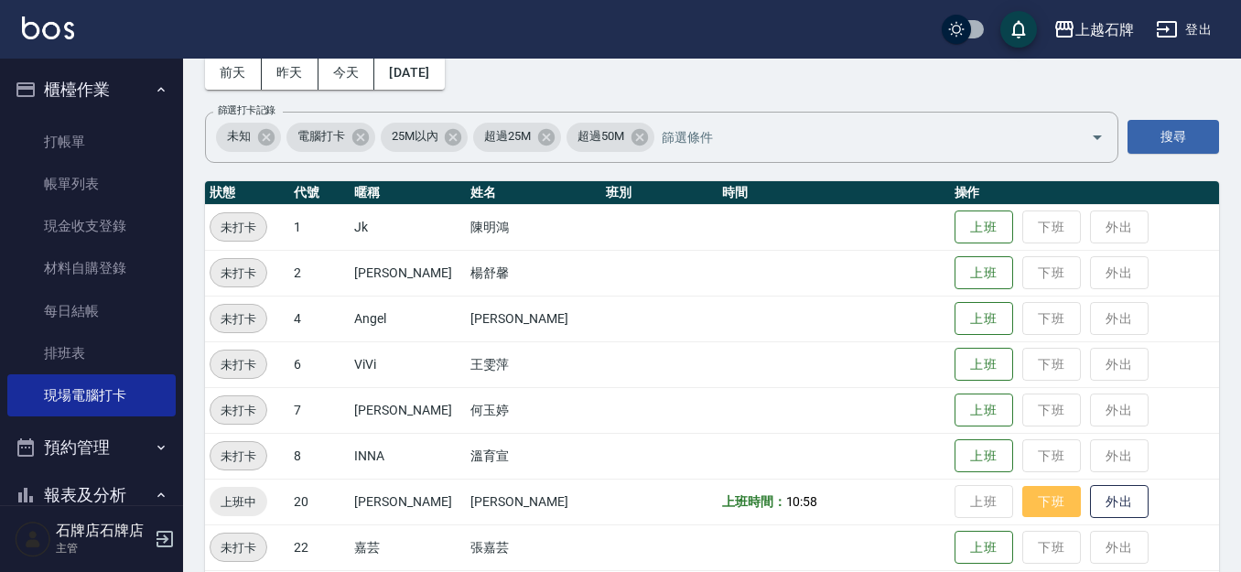
click at [1047, 507] on button "下班" at bounding box center [1051, 502] width 59 height 32
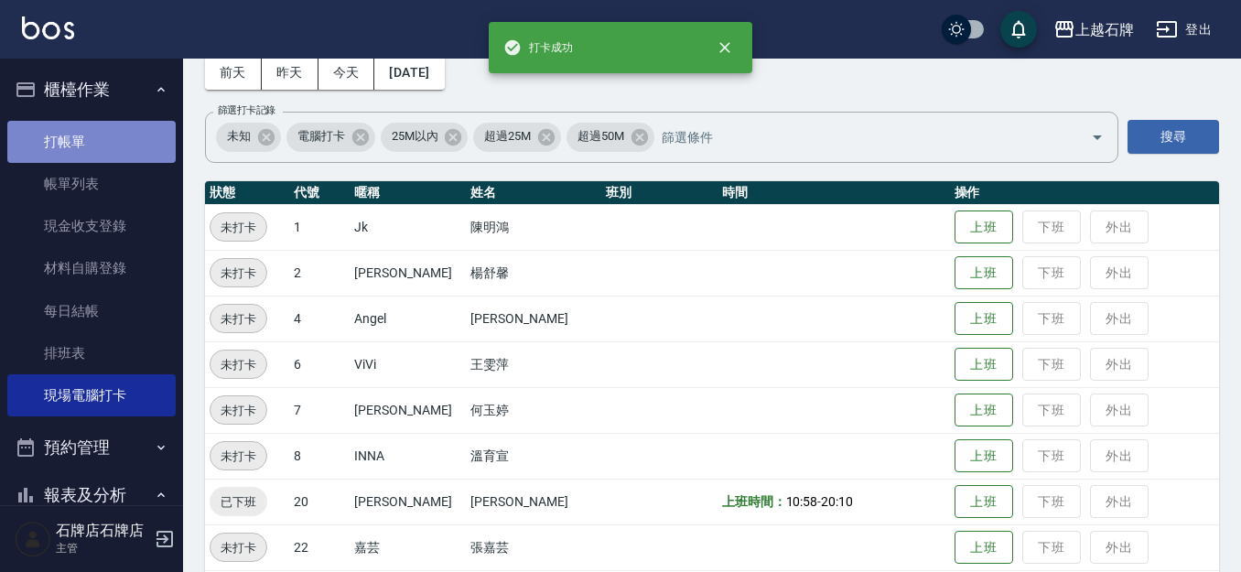
click at [103, 160] on link "打帳單" at bounding box center [91, 142] width 168 height 42
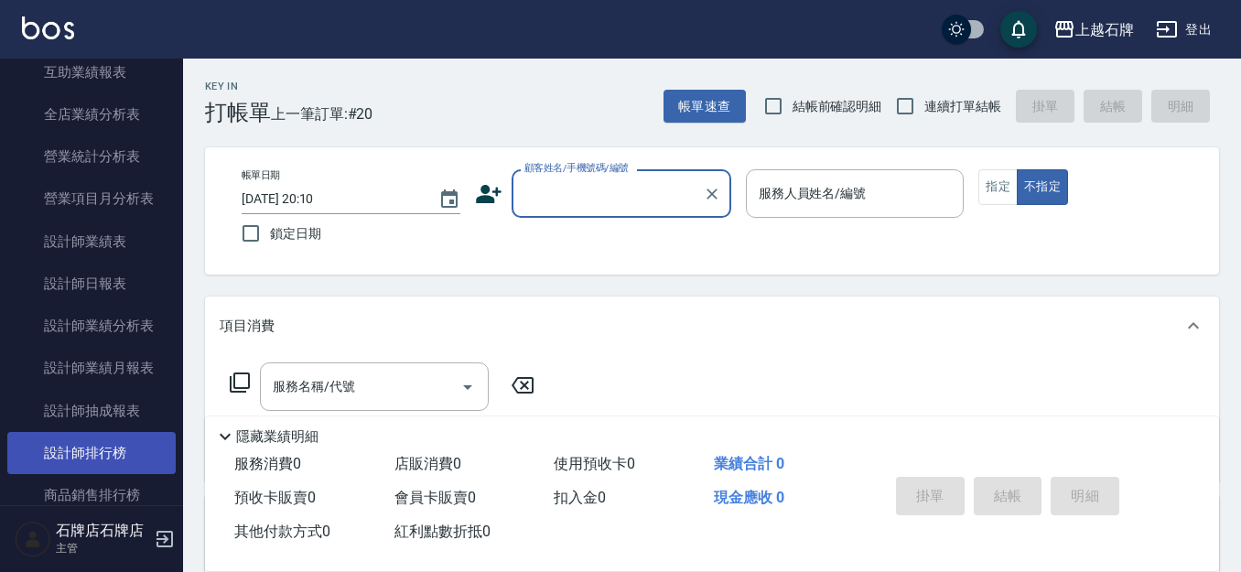
scroll to position [824, 0]
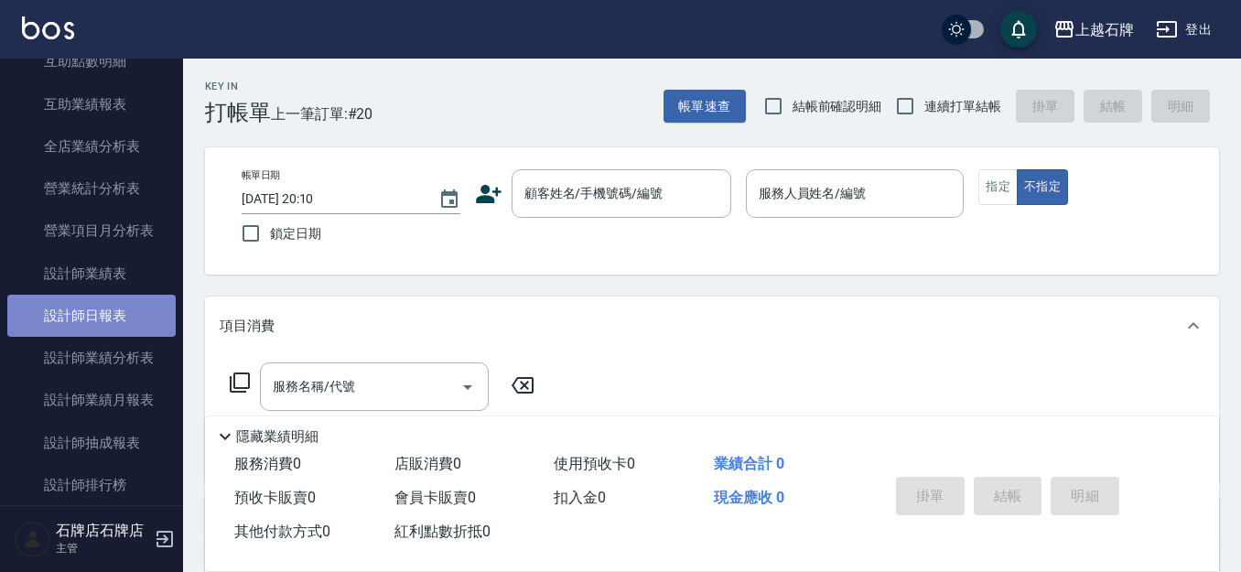
click at [115, 318] on link "設計師日報表" at bounding box center [91, 316] width 168 height 42
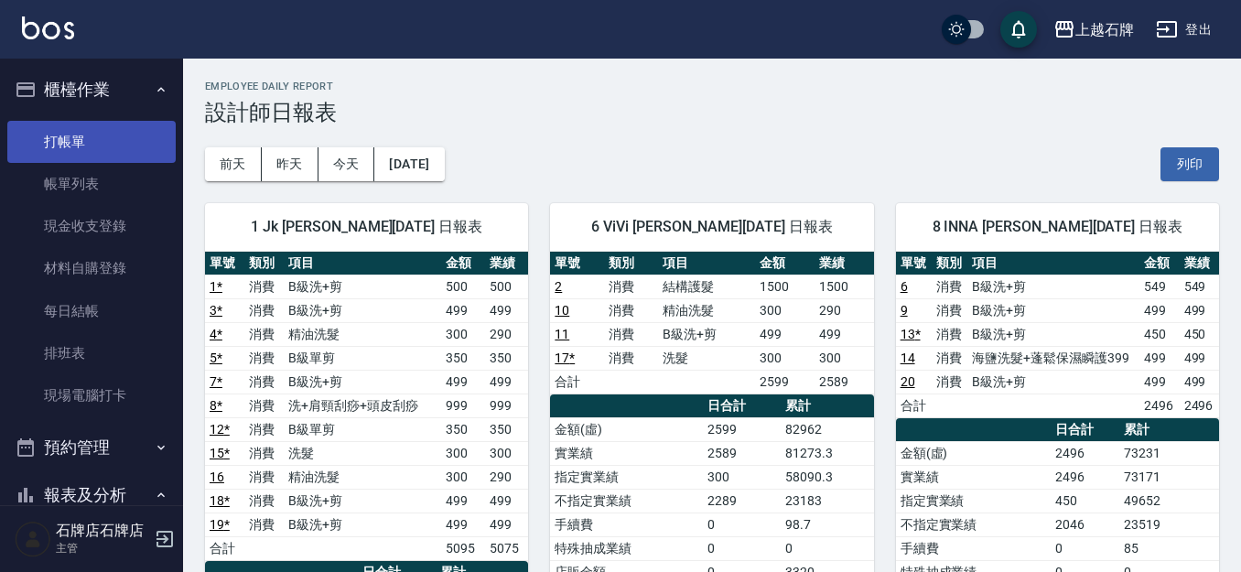
click at [97, 126] on link "打帳單" at bounding box center [91, 142] width 168 height 42
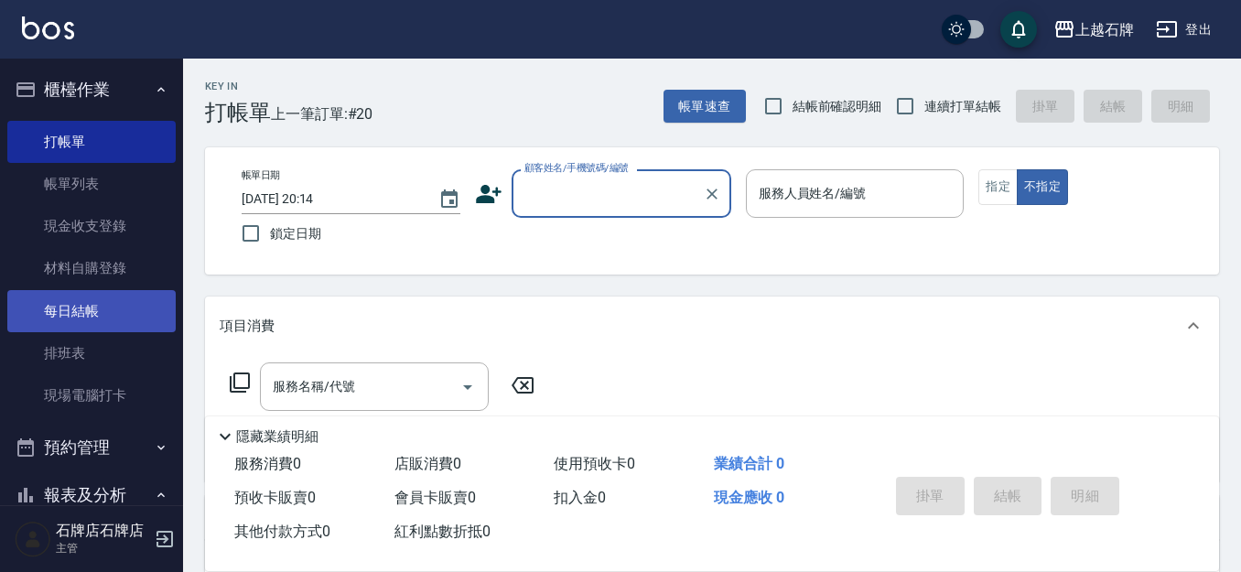
click at [122, 318] on link "每日結帳" at bounding box center [91, 311] width 168 height 42
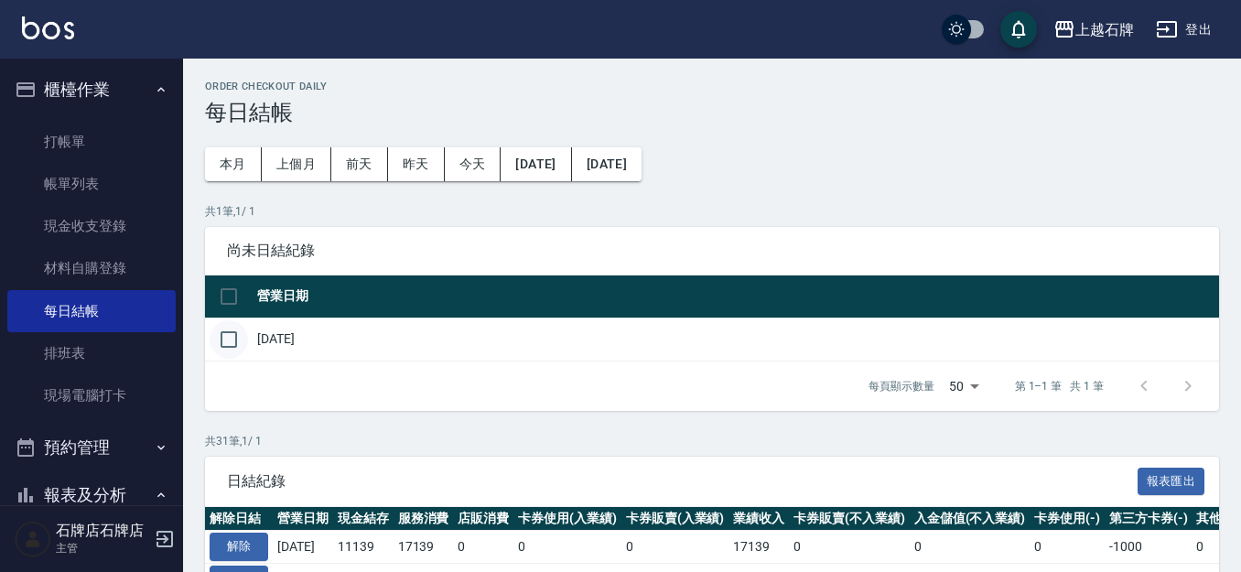
click at [243, 347] on input "checkbox" at bounding box center [229, 339] width 38 height 38
checkbox input "true"
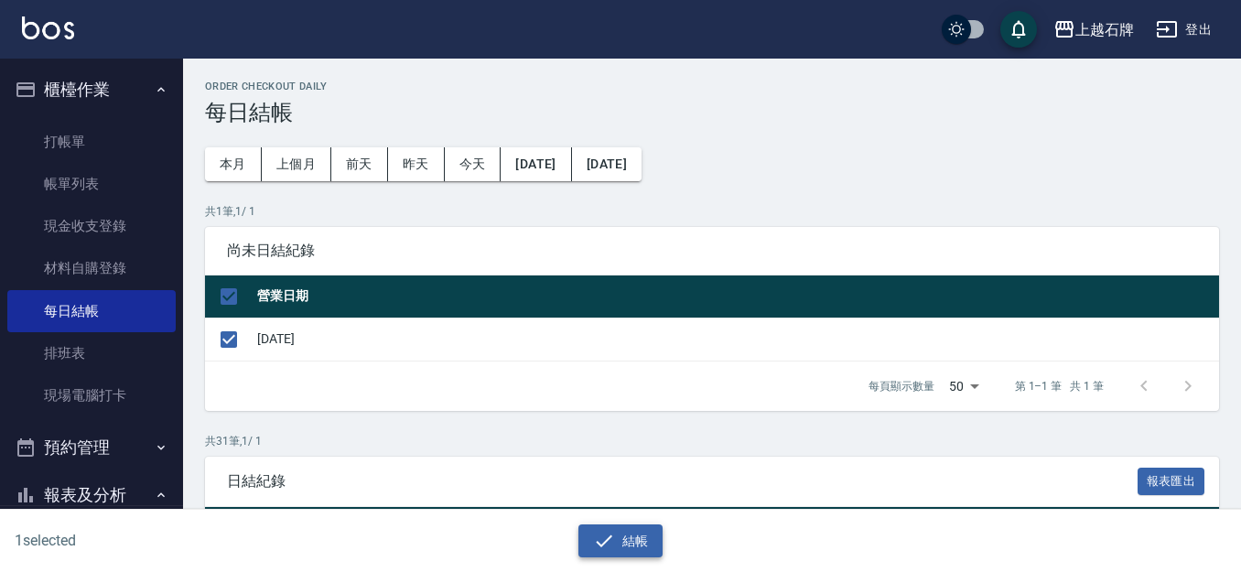
click at [611, 530] on icon "button" at bounding box center [604, 541] width 22 height 22
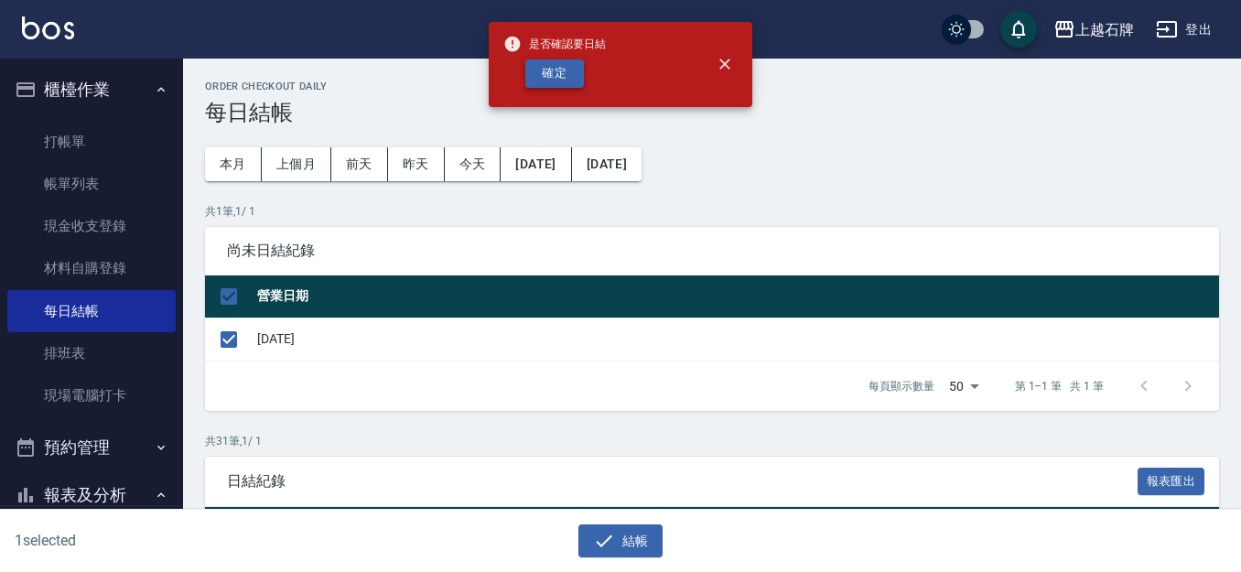
click at [578, 68] on button "確定" at bounding box center [554, 73] width 59 height 28
checkbox input "false"
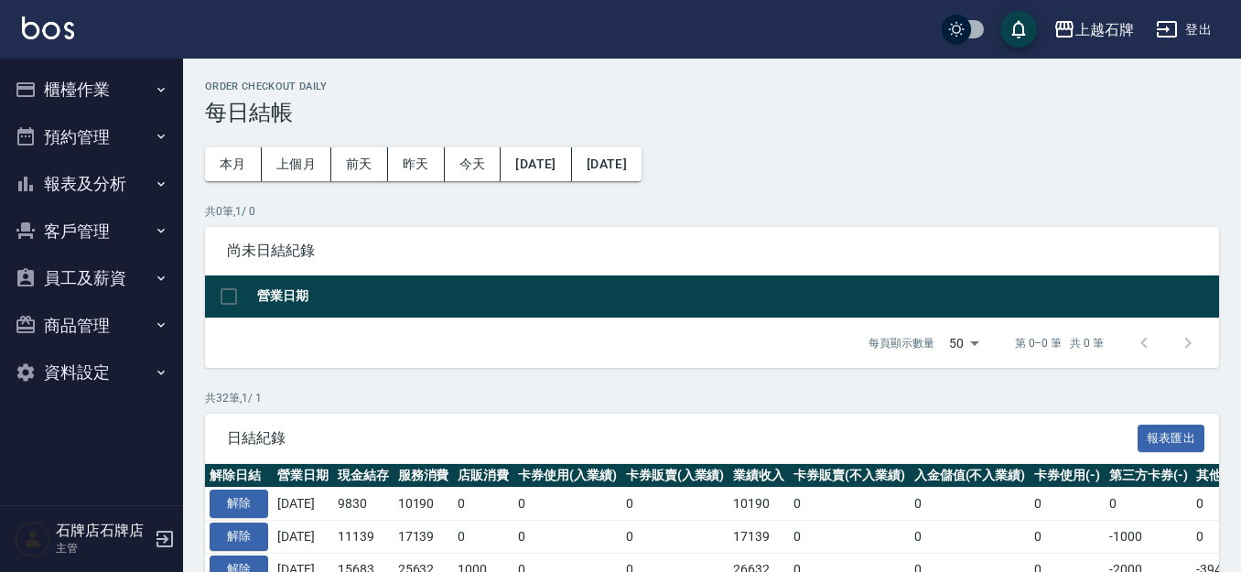
click at [145, 198] on button "報表及分析" at bounding box center [91, 184] width 168 height 48
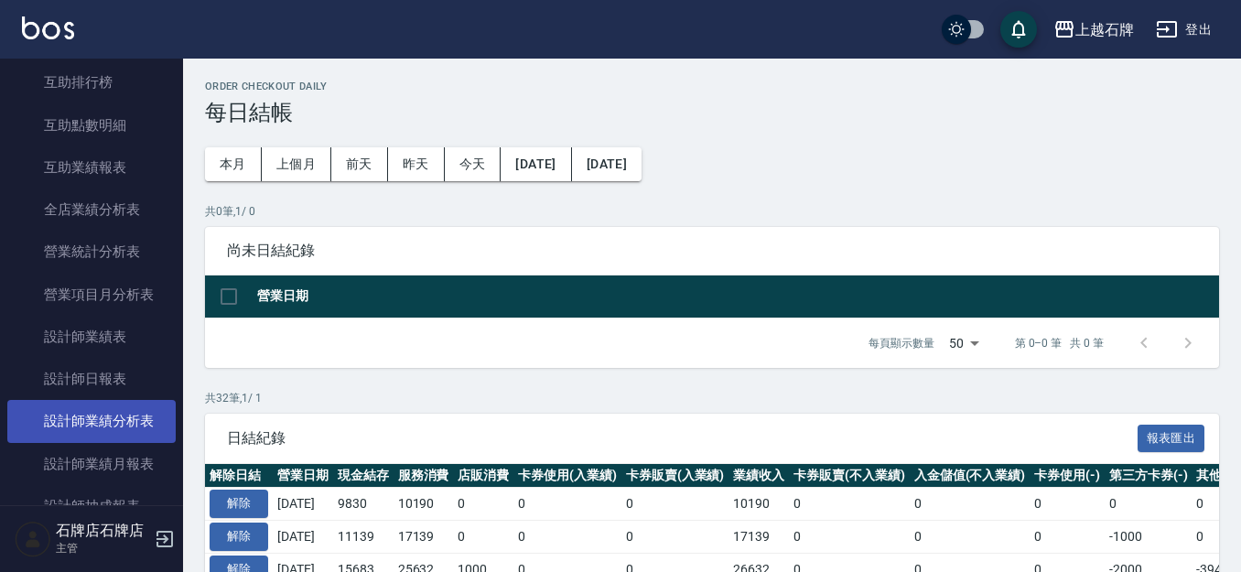
scroll to position [549, 0]
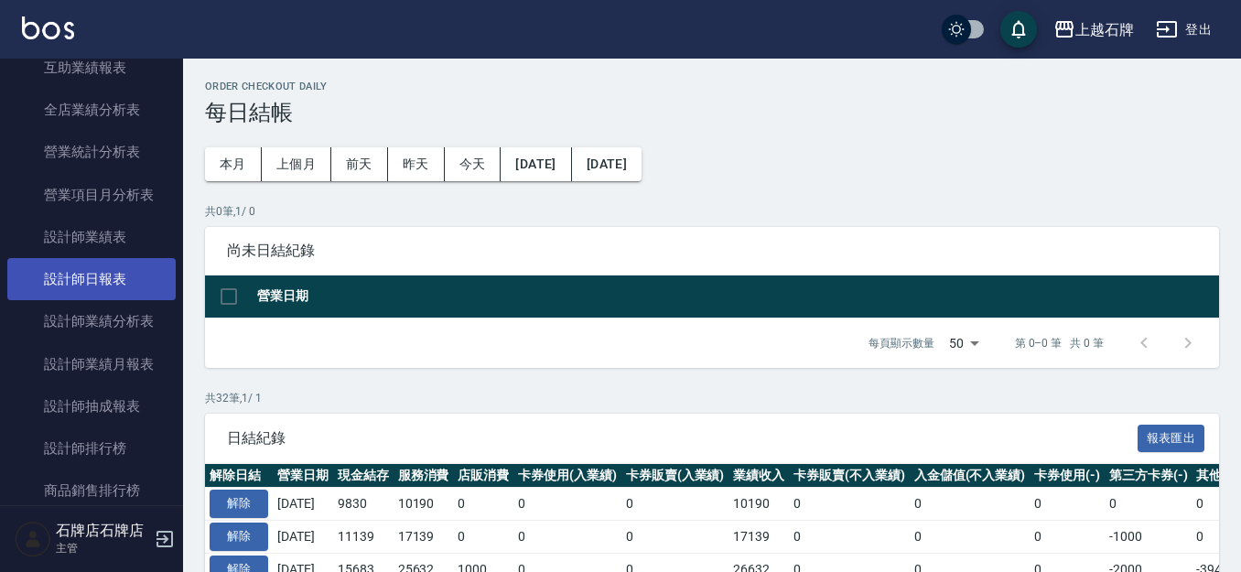
click at [125, 263] on link "設計師日報表" at bounding box center [91, 279] width 168 height 42
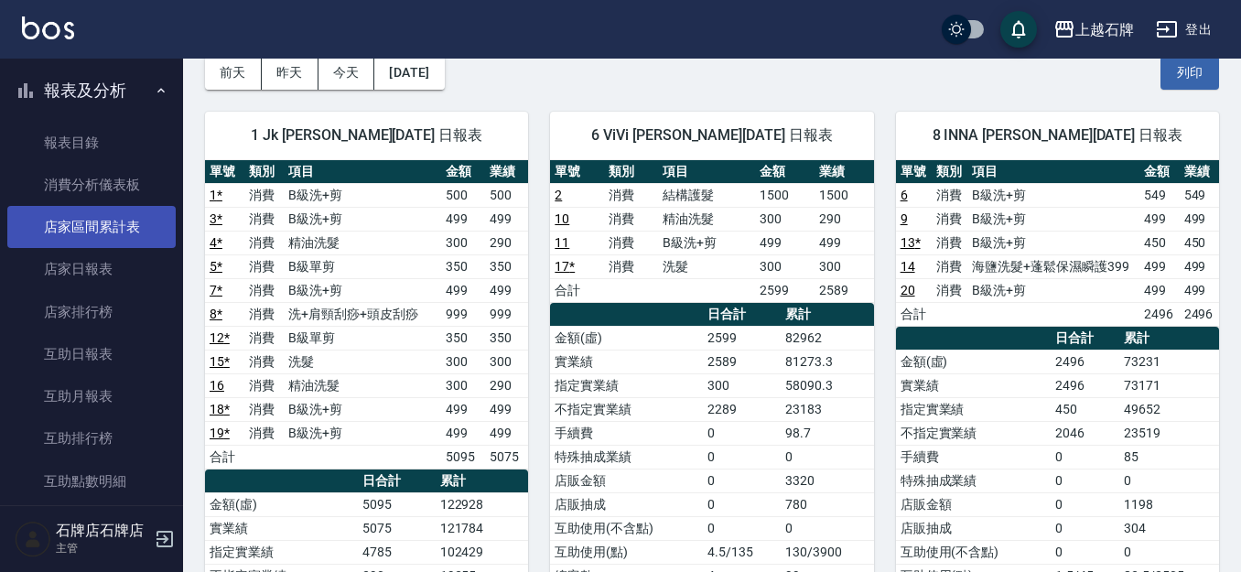
scroll to position [92, 0]
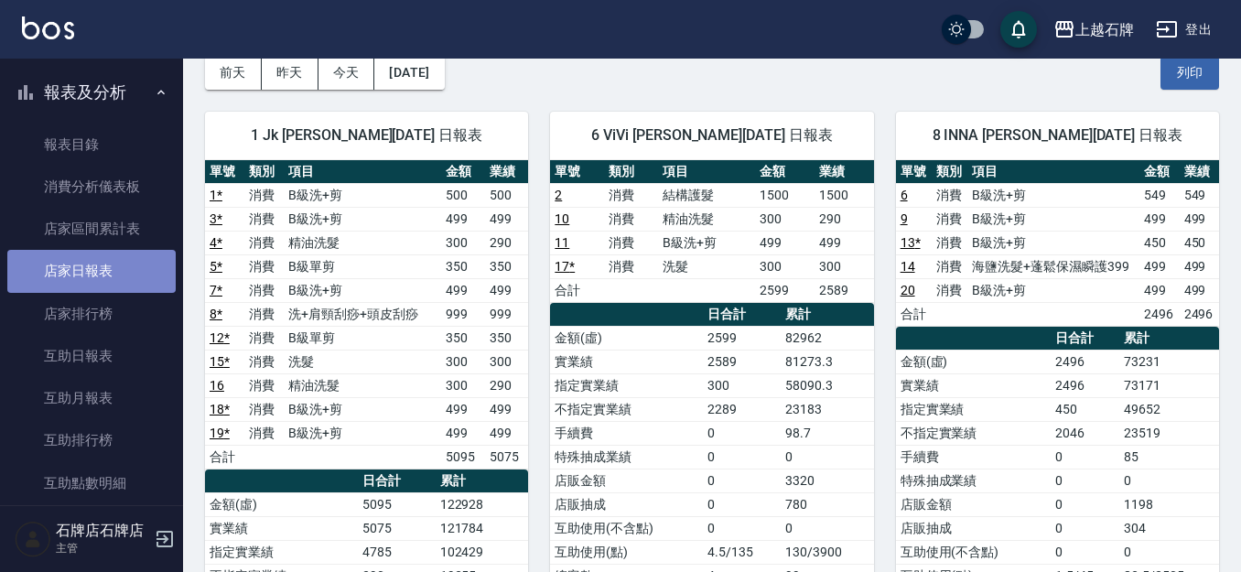
click at [111, 257] on link "店家日報表" at bounding box center [91, 271] width 168 height 42
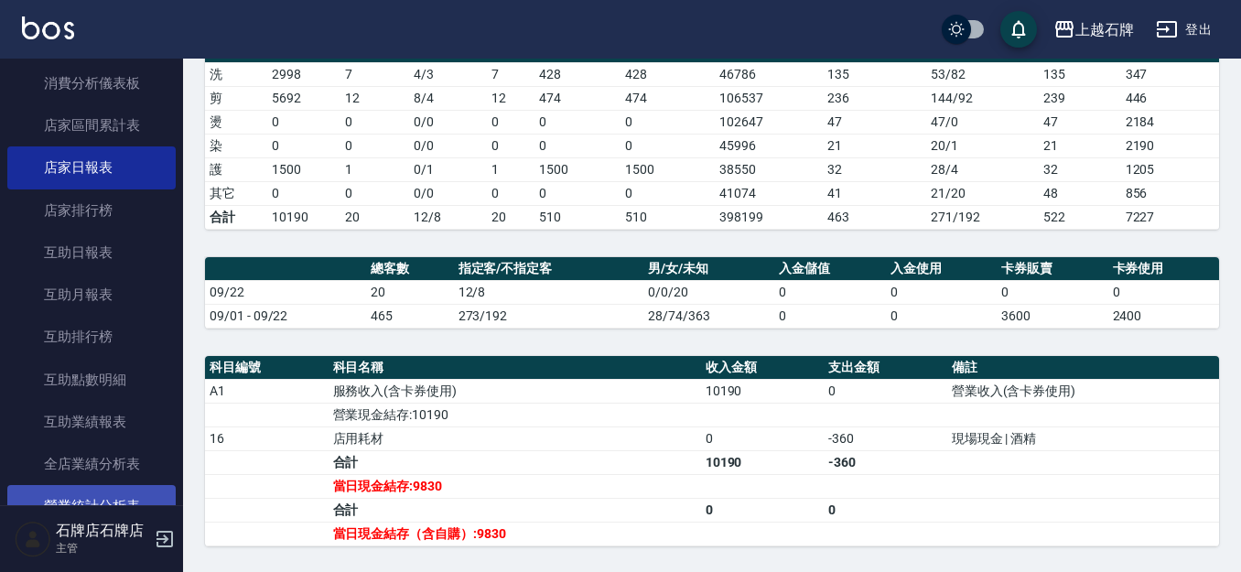
scroll to position [366, 0]
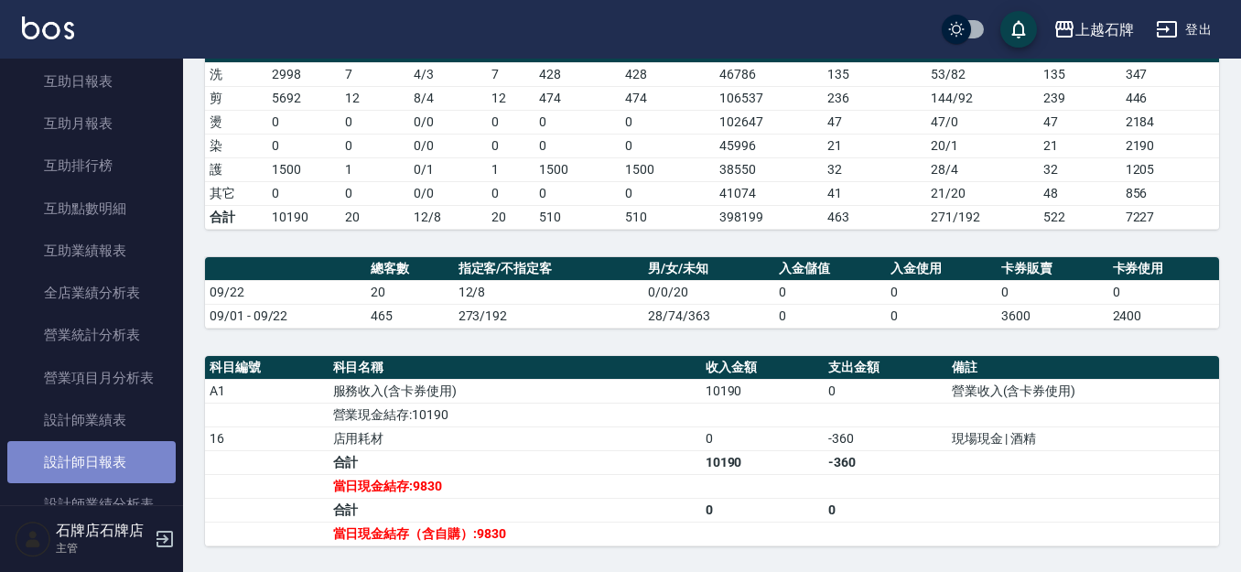
click at [113, 457] on link "設計師日報表" at bounding box center [91, 462] width 168 height 42
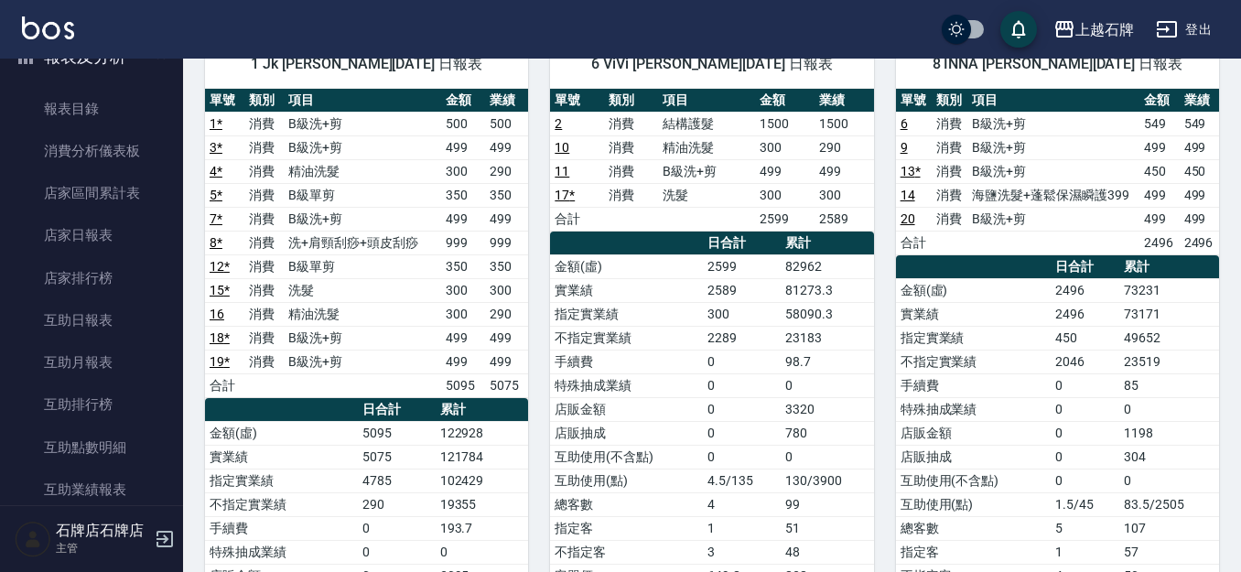
scroll to position [92, 0]
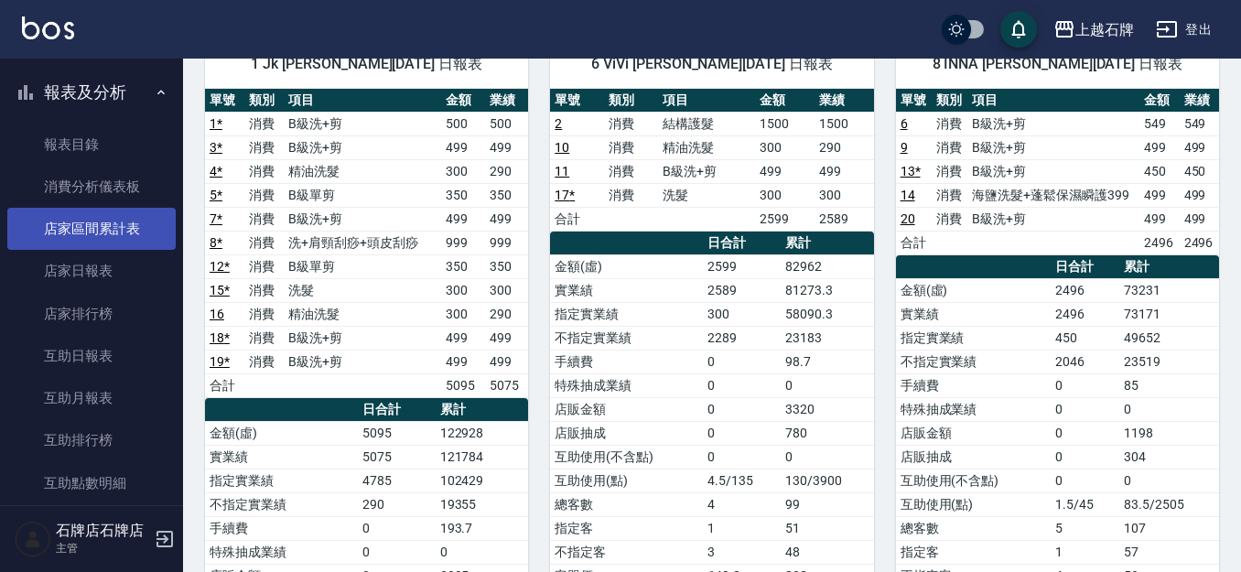
click at [120, 236] on link "店家區間累計表" at bounding box center [91, 229] width 168 height 42
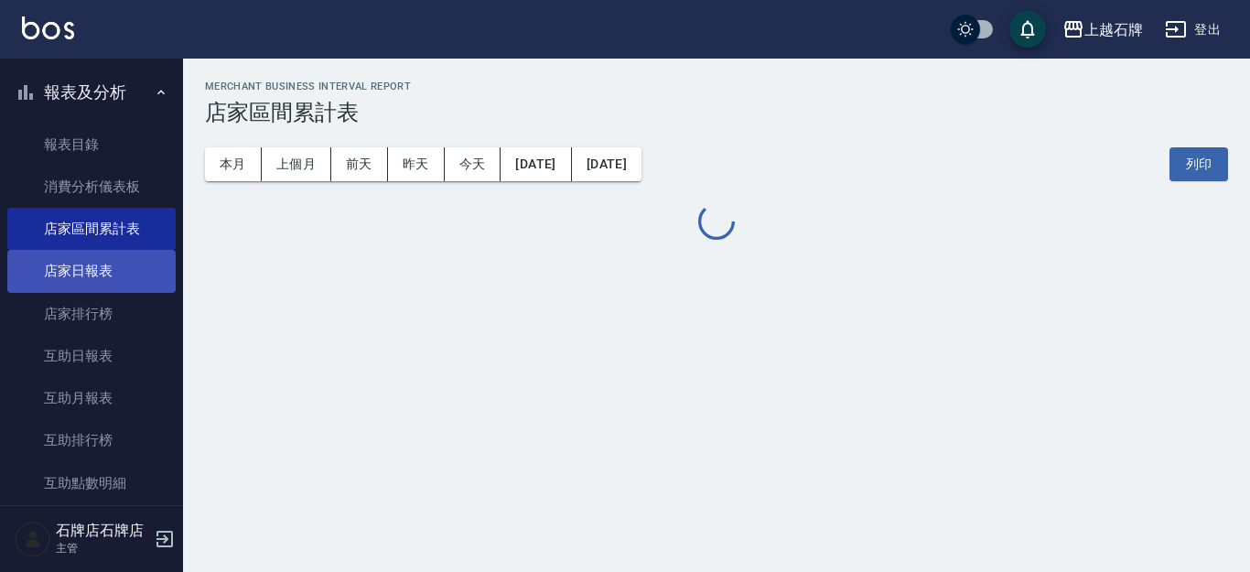
click at [118, 257] on link "店家日報表" at bounding box center [91, 271] width 168 height 42
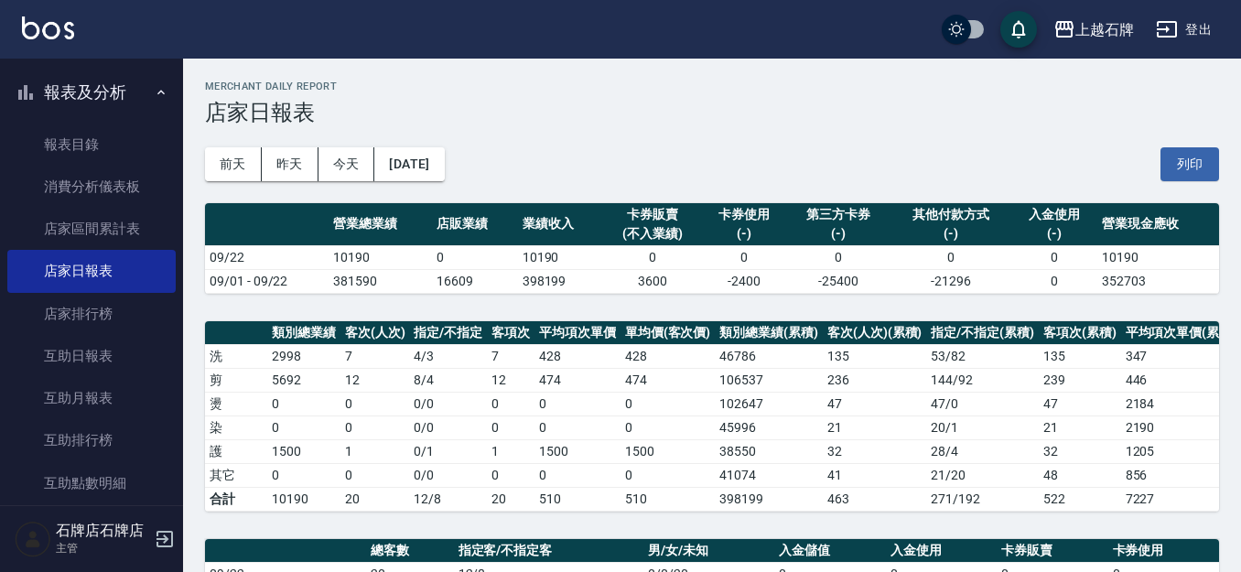
scroll to position [34, 0]
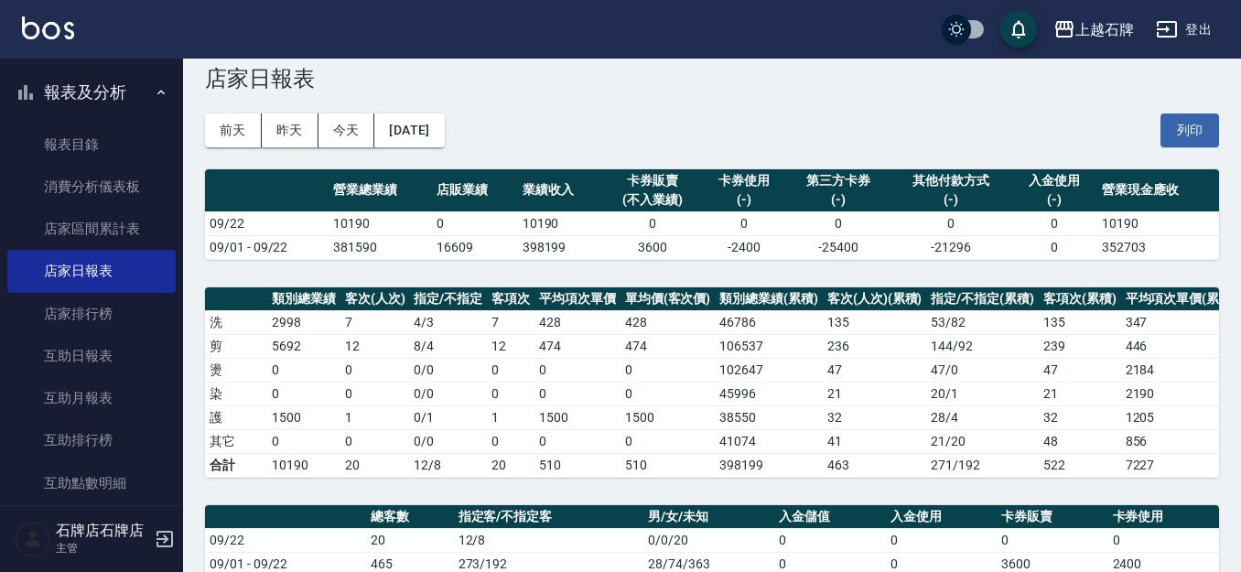
drag, startPoint x: 1213, startPoint y: 102, endPoint x: 1222, endPoint y: 91, distance: 14.3
click at [1213, 101] on div "前天 昨天 今天 2025/09/22 列印" at bounding box center [712, 131] width 1014 height 78
